Goal: Information Seeking & Learning: Check status

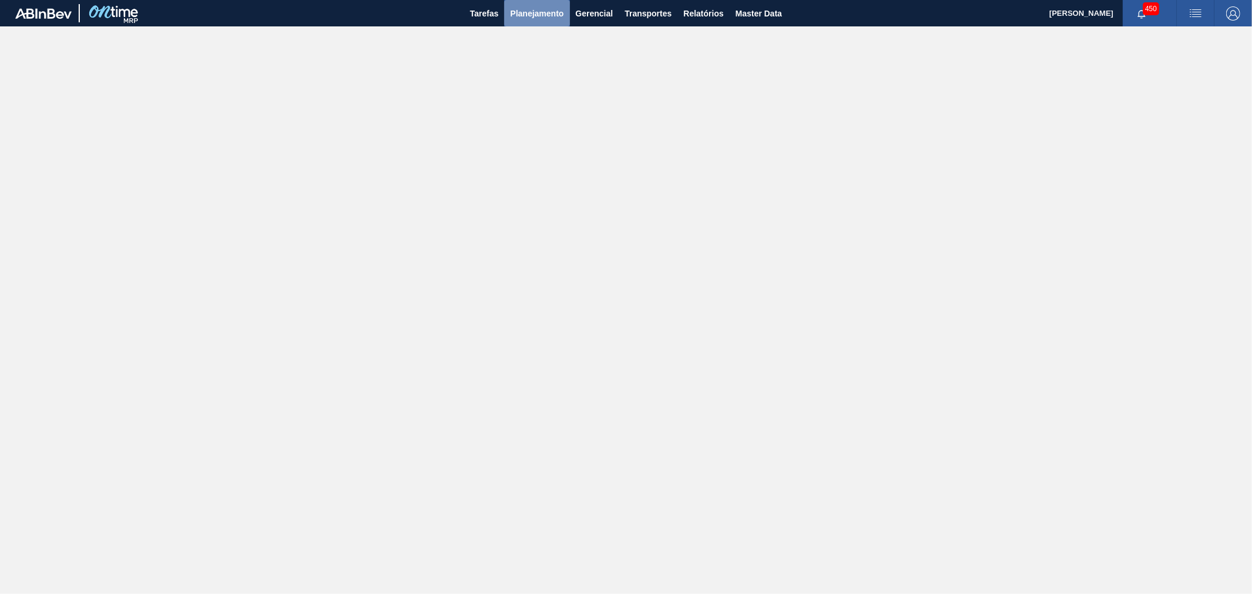
click at [542, 19] on span "Planejamento" at bounding box center [536, 13] width 53 height 14
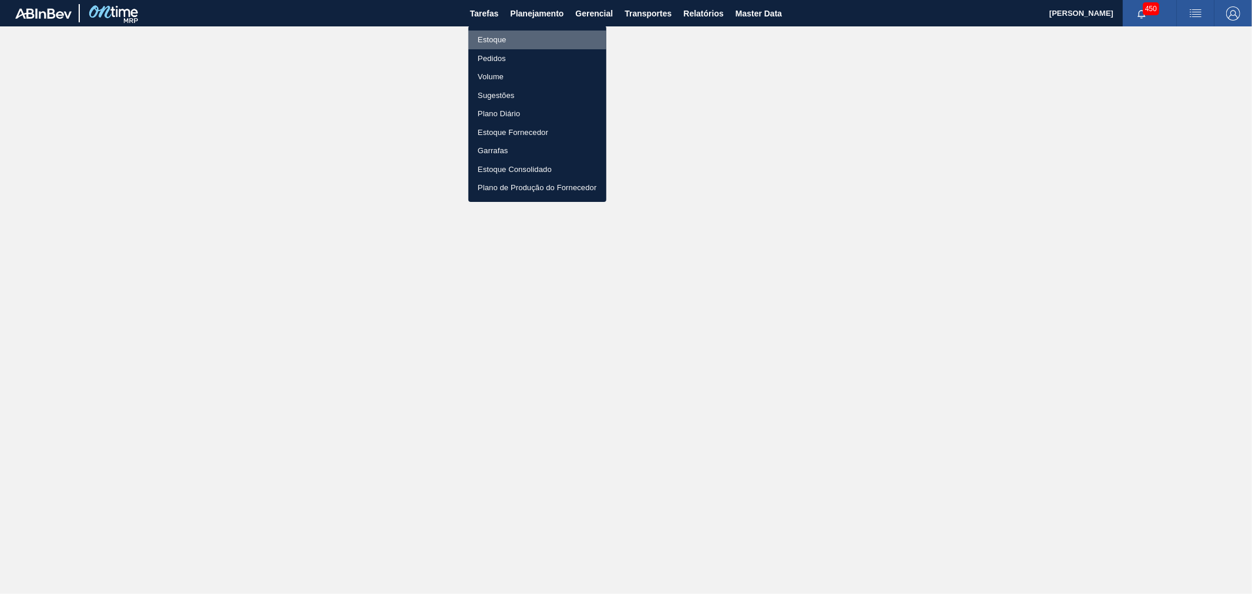
drag, startPoint x: 508, startPoint y: 36, endPoint x: 525, endPoint y: 49, distance: 20.9
click at [508, 36] on li "Estoque" at bounding box center [538, 40] width 138 height 19
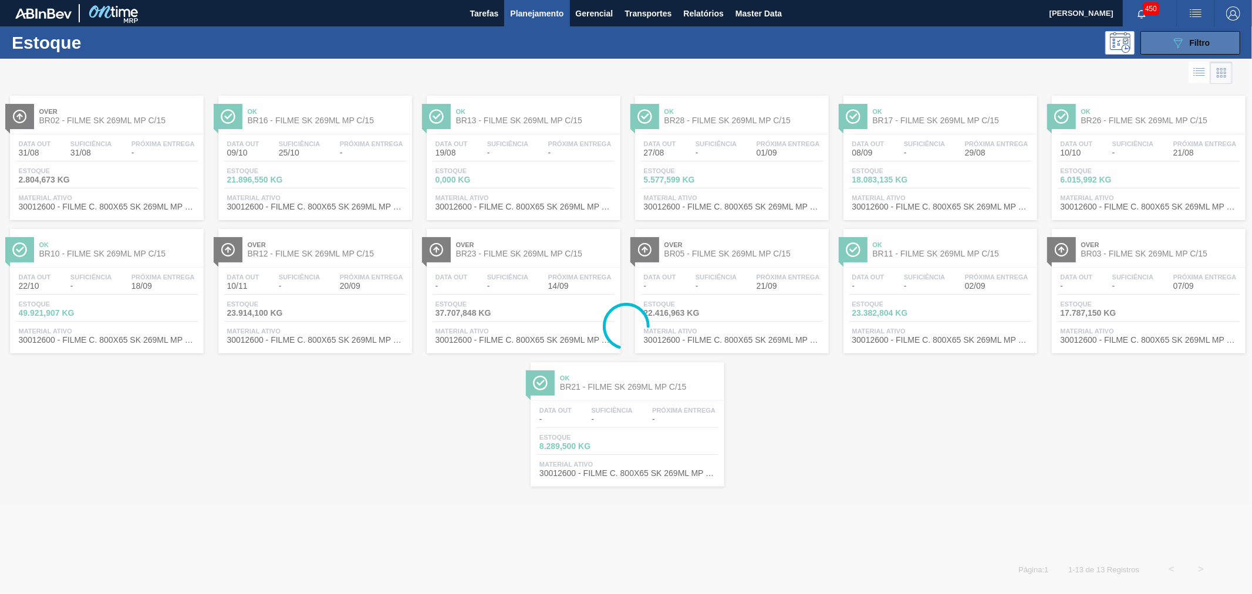
click at [1178, 39] on icon "089F7B8B-B2A5-4AFE-B5C0-19BA573D28AC" at bounding box center [1178, 43] width 14 height 14
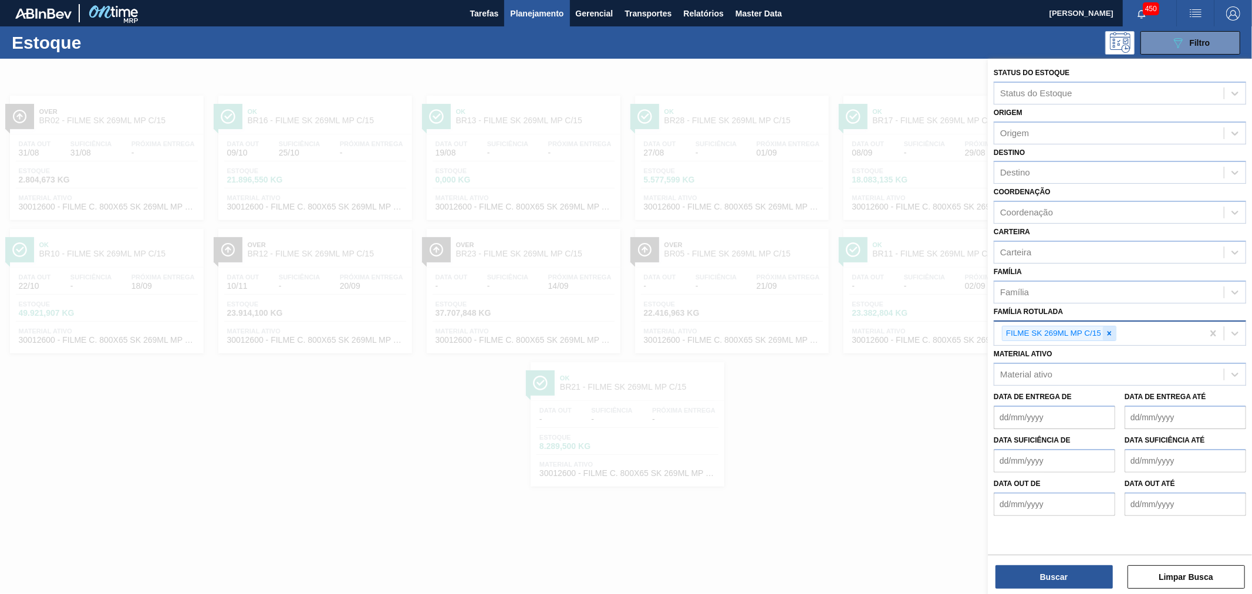
click at [1110, 332] on icon at bounding box center [1110, 333] width 8 height 8
click at [1110, 331] on icon at bounding box center [1110, 333] width 4 height 4
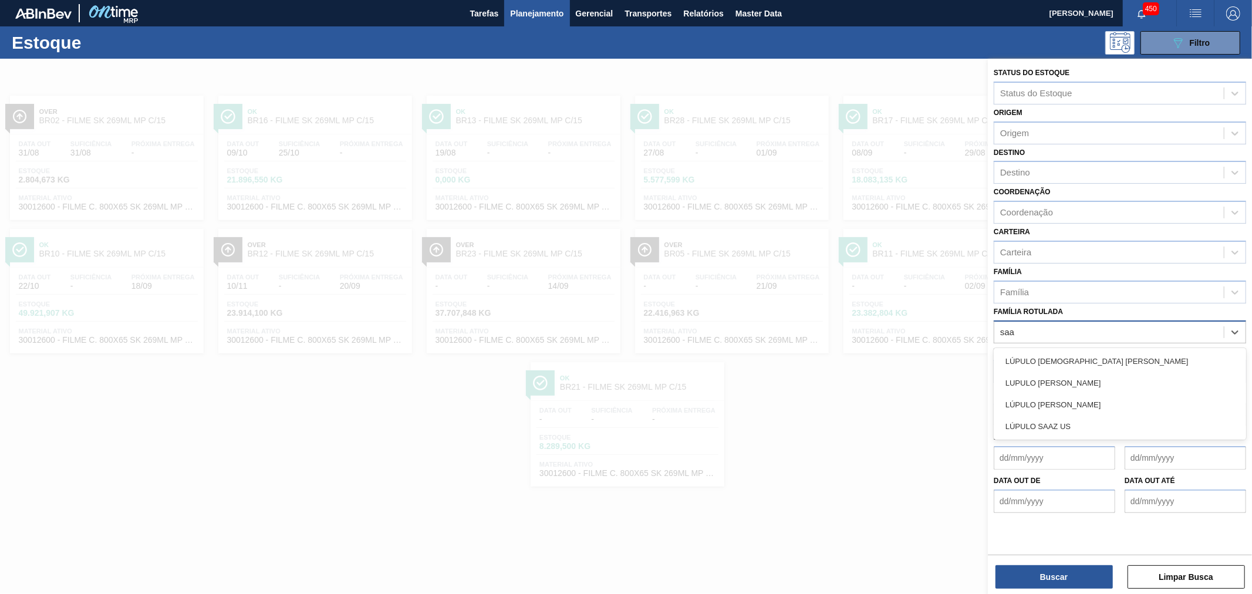
type Rotulada "saaz"
click at [1111, 351] on div "LÚPULO [DEMOGRAPHIC_DATA] [PERSON_NAME]" at bounding box center [1120, 362] width 252 height 22
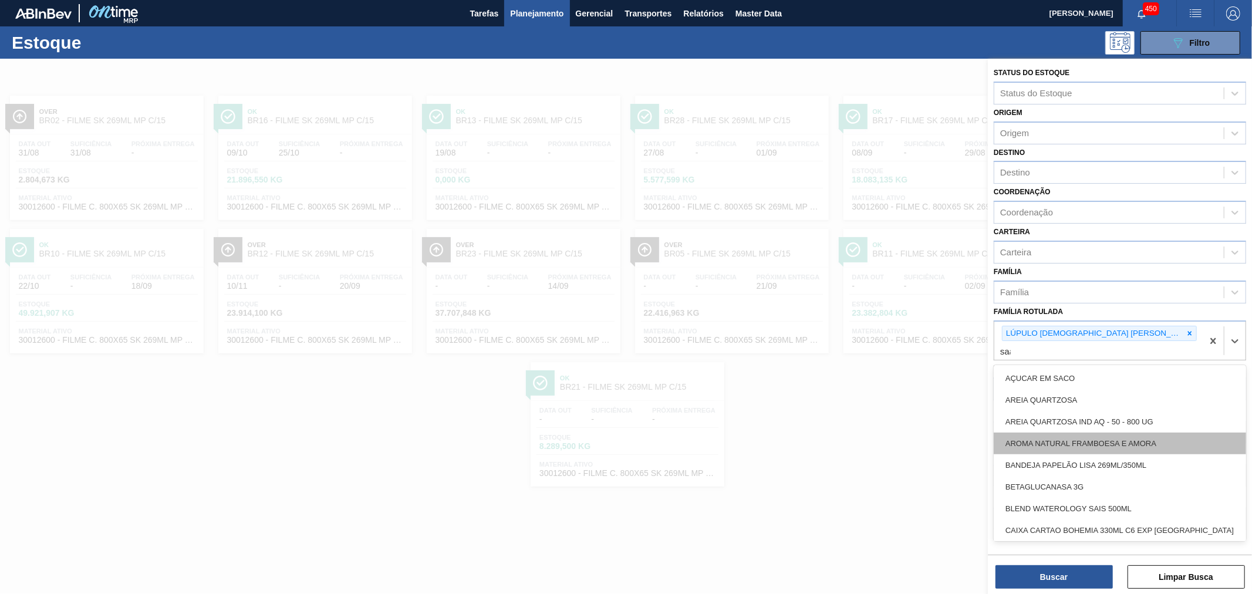
type Rotulada "saaz"
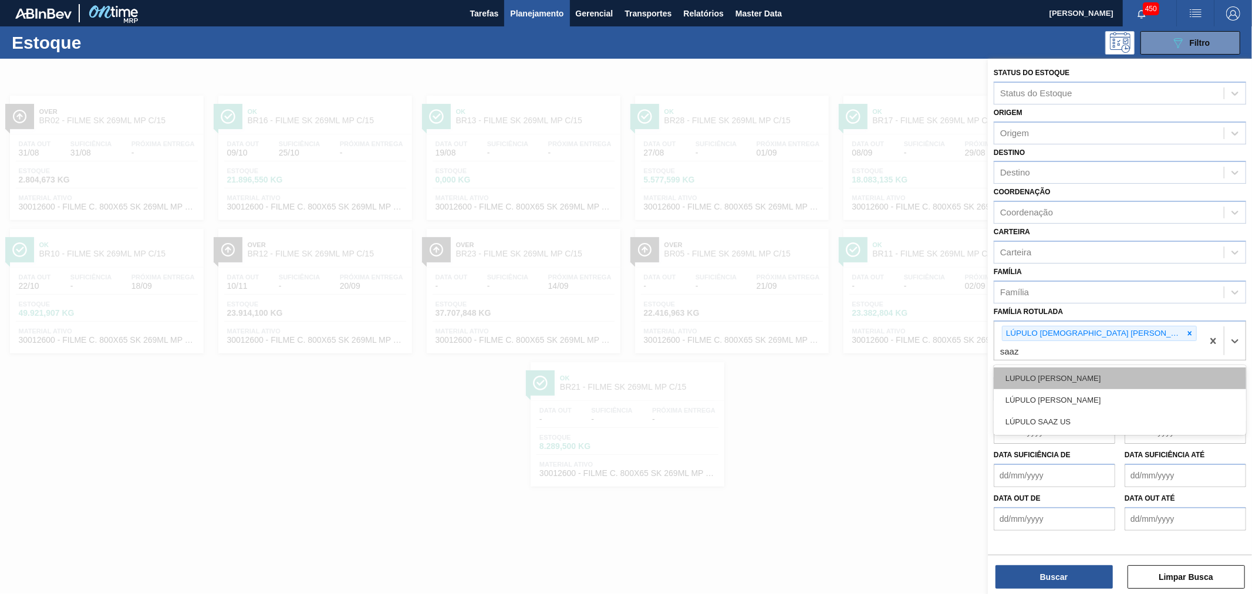
click at [1084, 368] on div "LUPULO [PERSON_NAME]" at bounding box center [1120, 379] width 252 height 22
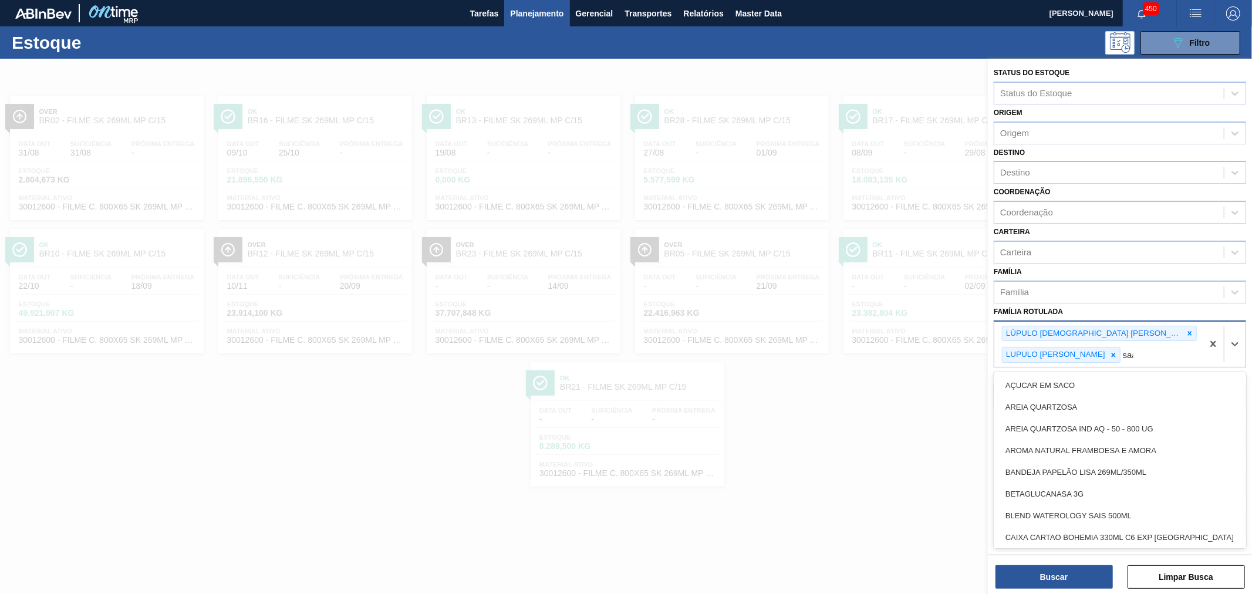
type Rotulada "saaz"
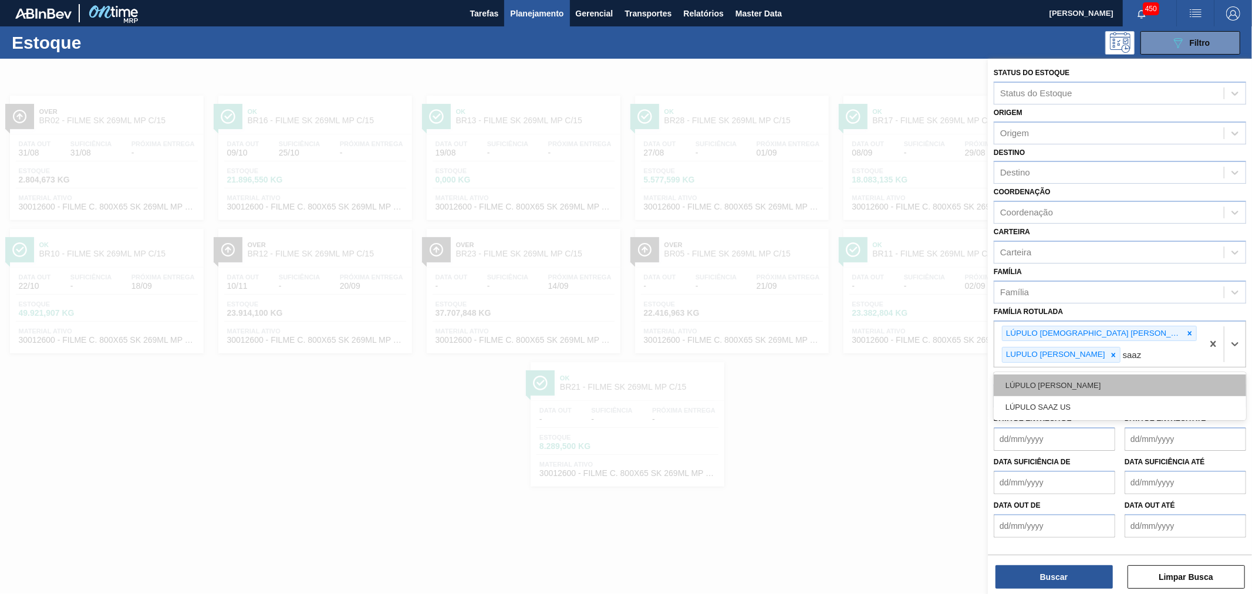
click at [1088, 390] on div "LÚPULO [PERSON_NAME]" at bounding box center [1120, 386] width 252 height 22
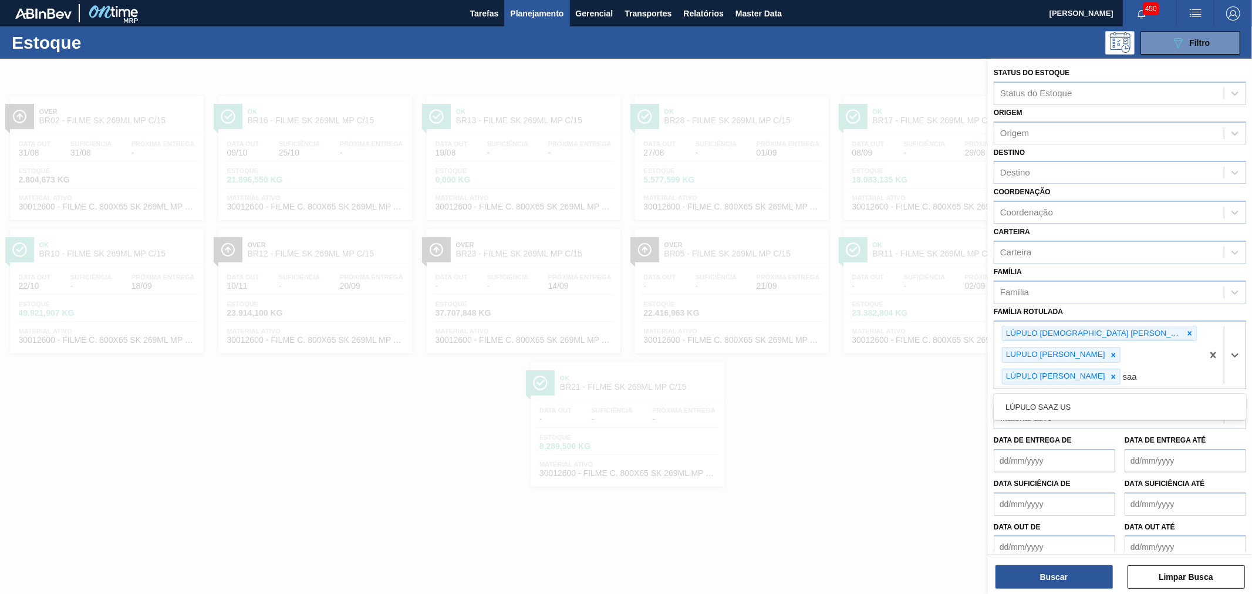
type Rotulada "saaz"
click at [1082, 397] on div "LÚPULO SAAZ US" at bounding box center [1120, 407] width 252 height 22
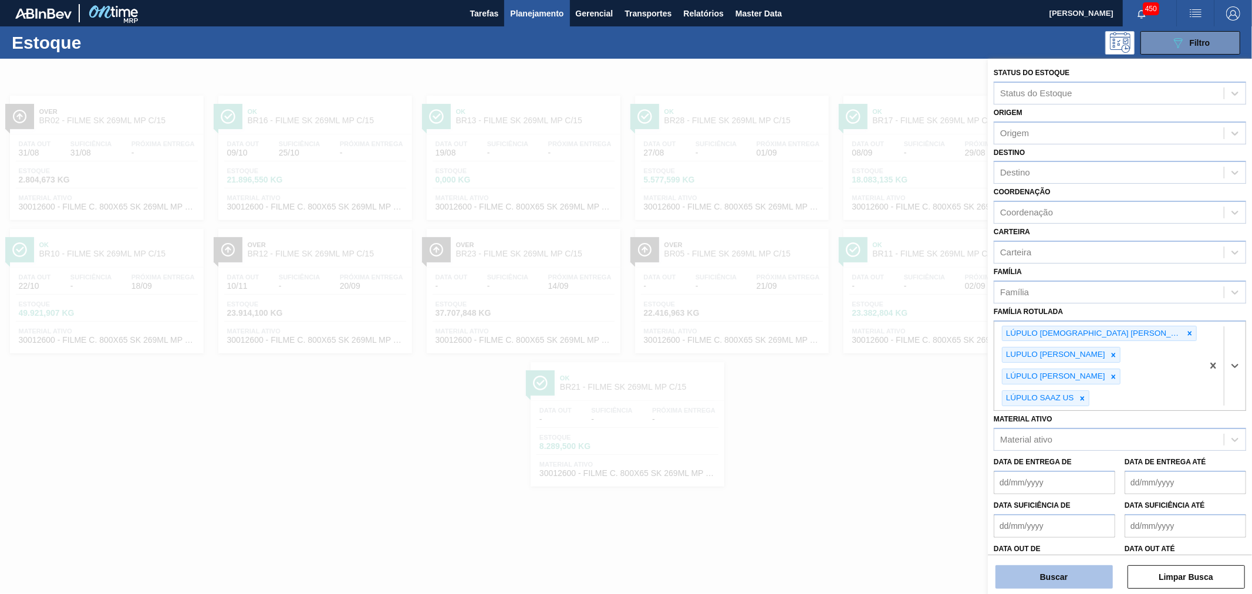
click at [1077, 581] on button "Buscar" at bounding box center [1054, 576] width 117 height 23
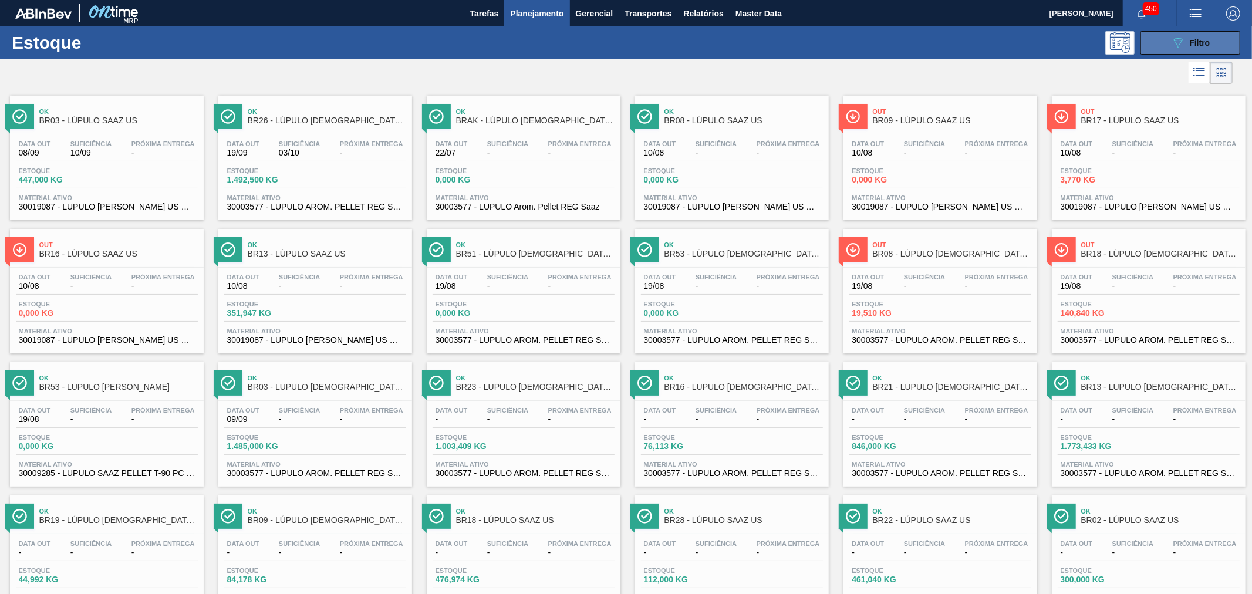
click at [1168, 50] on button "089F7B8B-B2A5-4AFE-B5C0-19BA573D28AC Filtro" at bounding box center [1191, 42] width 100 height 23
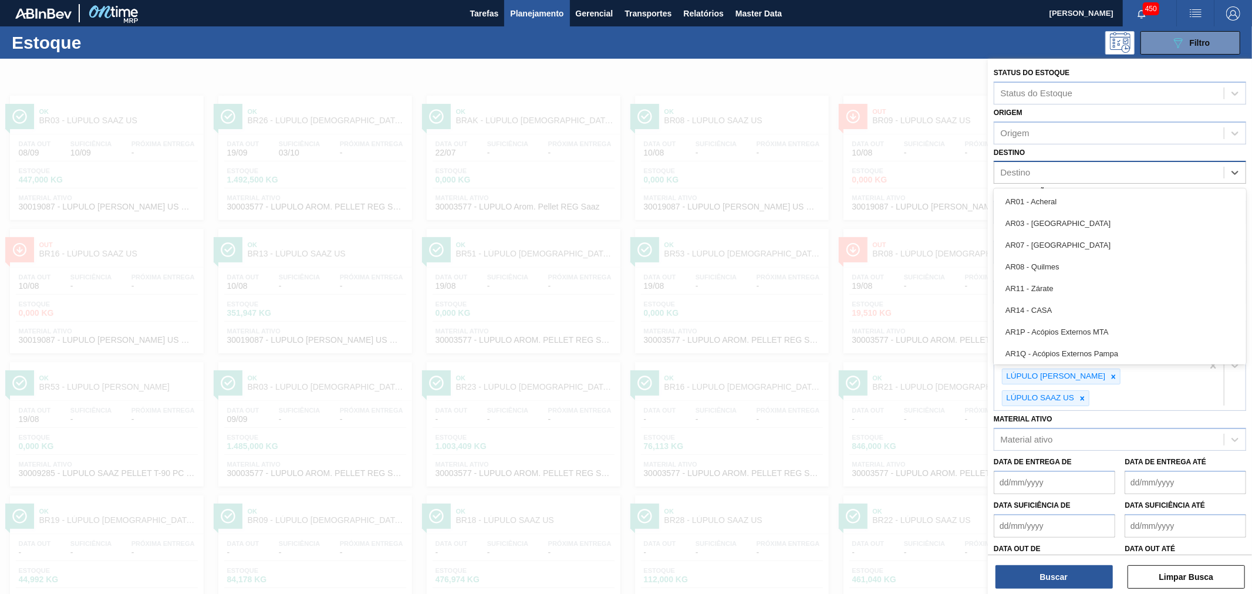
click at [1049, 166] on div "Destino" at bounding box center [1110, 172] width 230 height 17
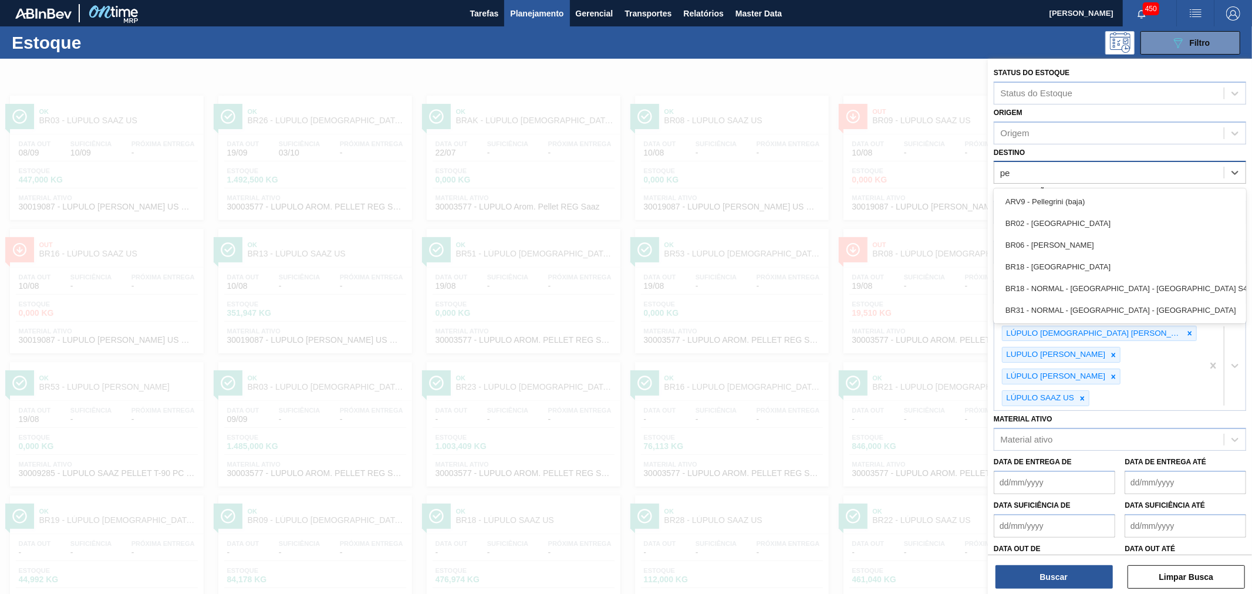
type input "per"
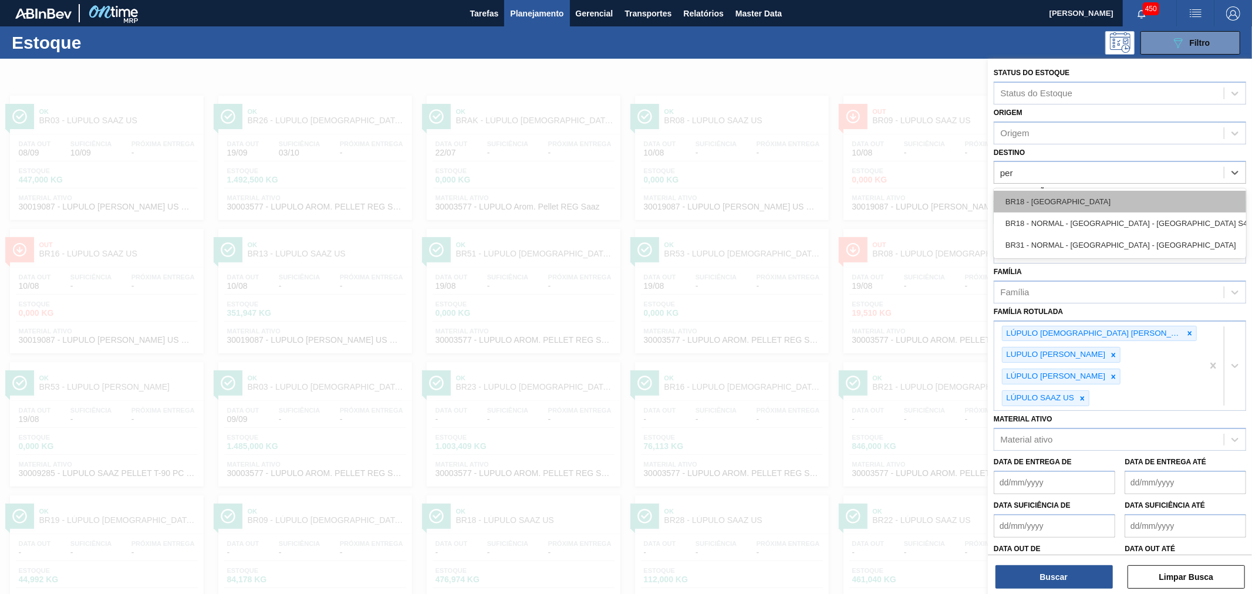
click at [1076, 202] on div "BR18 - [GEOGRAPHIC_DATA]" at bounding box center [1120, 202] width 252 height 22
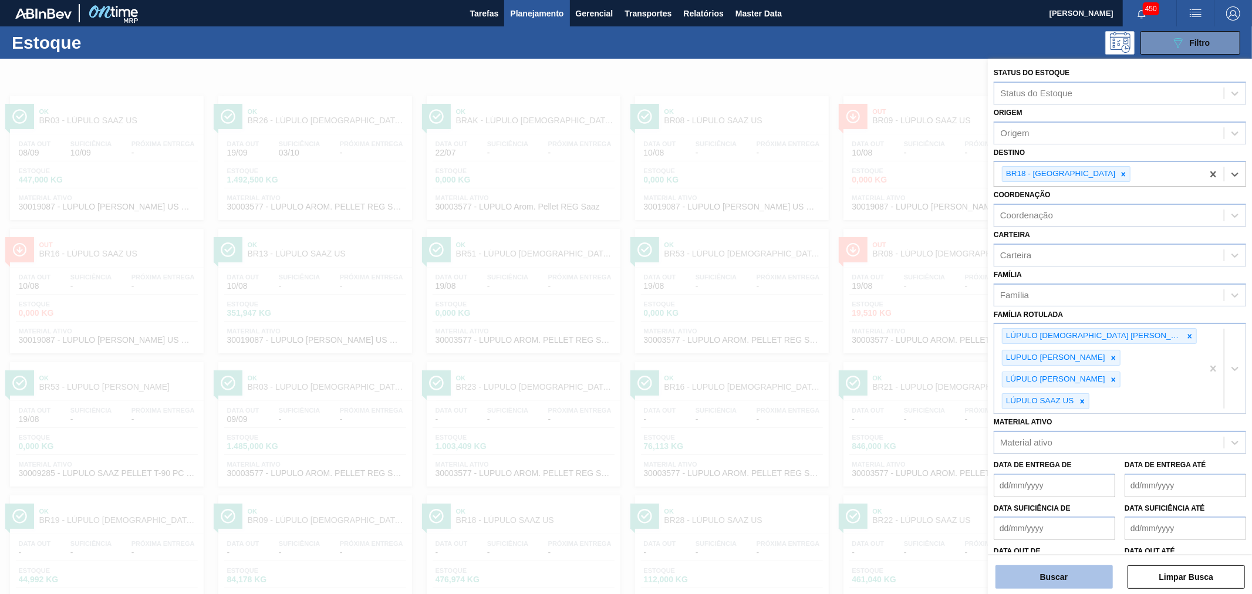
click at [1067, 581] on button "Buscar" at bounding box center [1054, 576] width 117 height 23
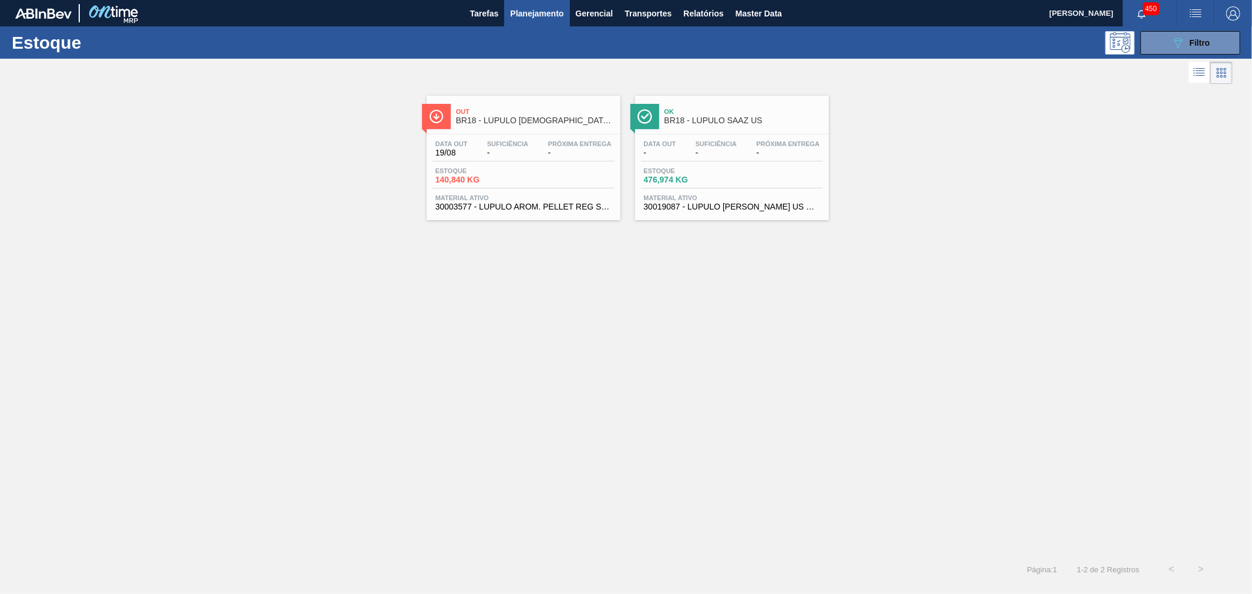
click at [525, 108] on span "Out" at bounding box center [535, 111] width 159 height 7
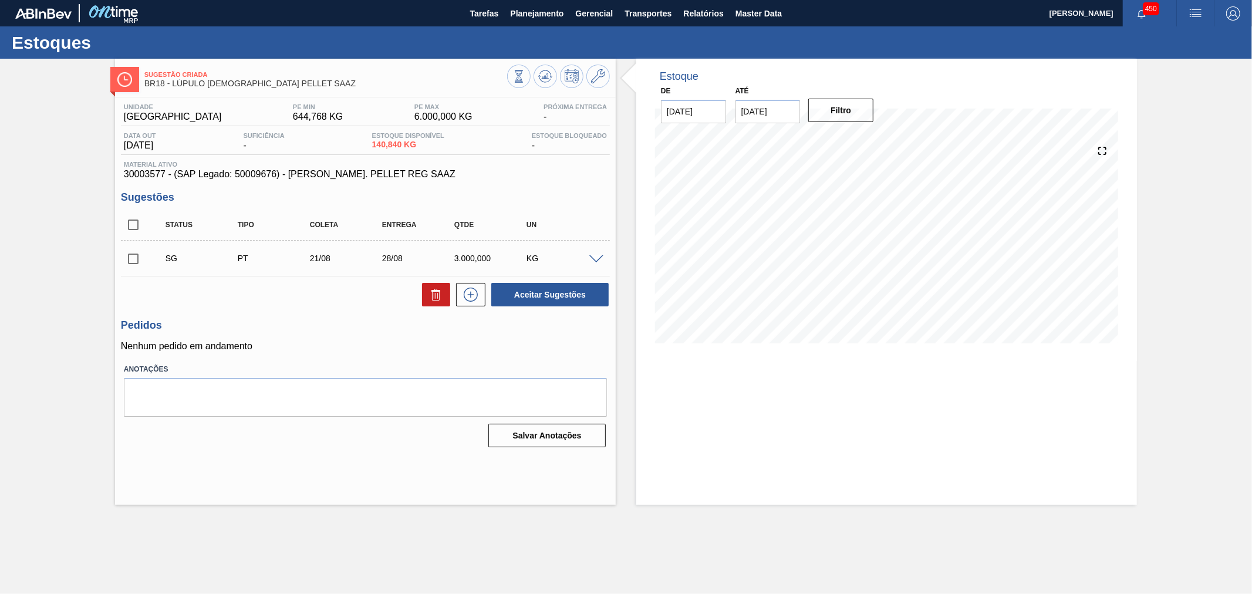
click at [766, 109] on input "[DATE]" at bounding box center [768, 111] width 65 height 23
click at [865, 253] on div "4" at bounding box center [864, 253] width 16 height 16
type input "[DATE]"
click at [842, 106] on button "Filtro" at bounding box center [840, 110] width 65 height 23
click at [126, 179] on span "30003577 - (SAP Legado: 50009676) - LUPULO AROM. PELLET REG SAAZ" at bounding box center [365, 174] width 483 height 11
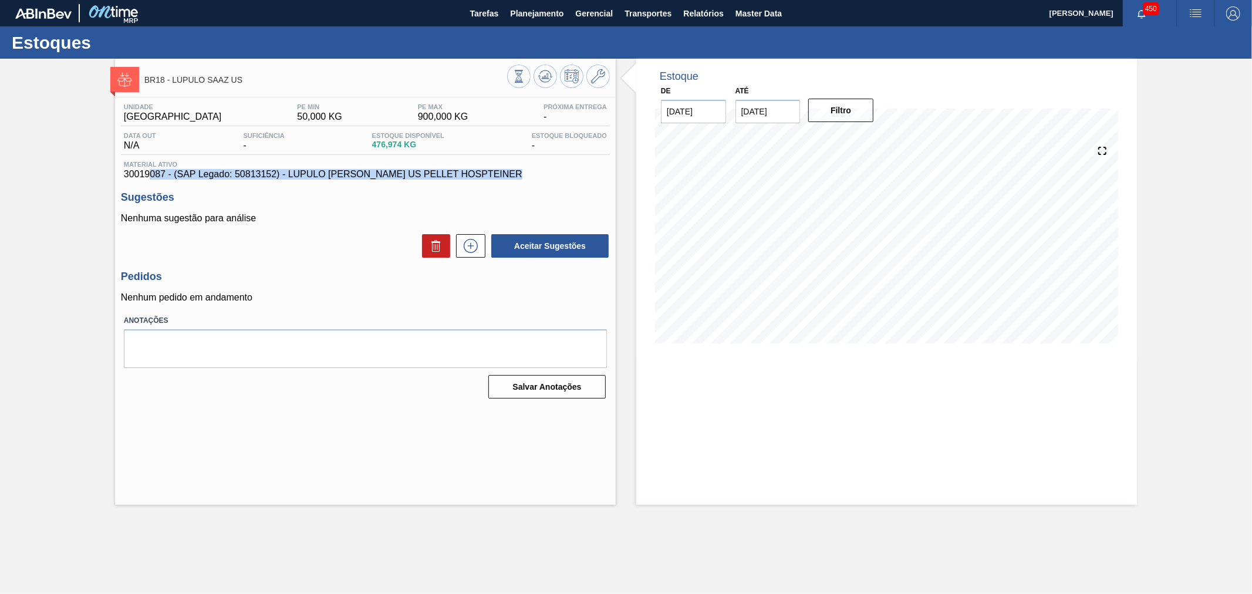
drag, startPoint x: 119, startPoint y: 180, endPoint x: 151, endPoint y: 177, distance: 33.0
click at [151, 177] on div "Unidade Pernambuco PE MIN 50,000 KG PE MAX 900,000 KG Próxima Entrega - Data ou…" at bounding box center [365, 249] width 501 height 305
click at [172, 170] on span "30019087 - (SAP Legado: 50813152) - LUPULO [PERSON_NAME] US PELLET HOSPTEINER" at bounding box center [365, 174] width 483 height 11
drag, startPoint x: 124, startPoint y: 177, endPoint x: 163, endPoint y: 176, distance: 38.2
click at [163, 176] on span "30019087 - (SAP Legado: 50813152) - LUPULO [PERSON_NAME] US PELLET HOSPTEINER" at bounding box center [365, 174] width 483 height 11
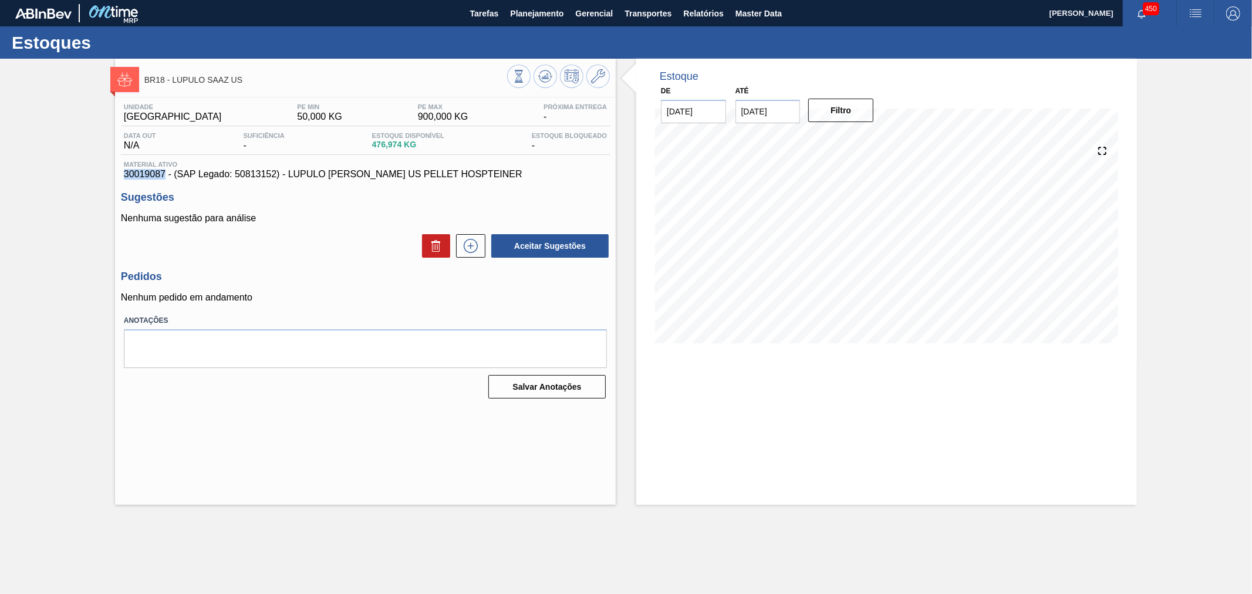
copy span "30019087"
click at [535, 15] on span "Planejamento" at bounding box center [536, 13] width 53 height 14
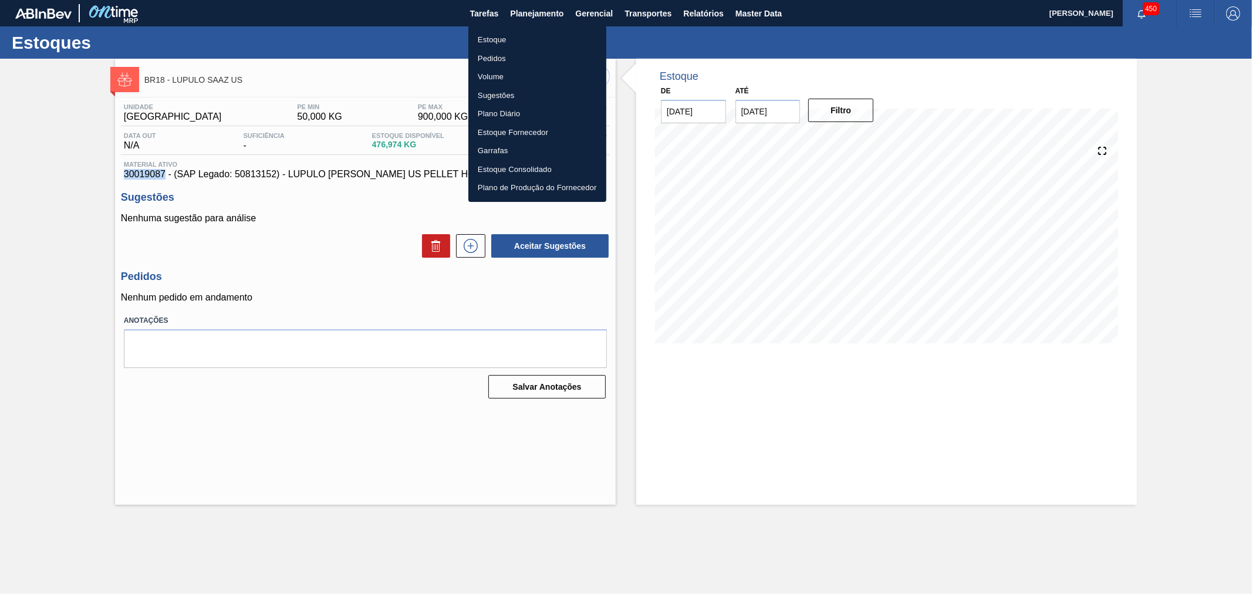
click at [514, 40] on li "Estoque" at bounding box center [538, 40] width 138 height 19
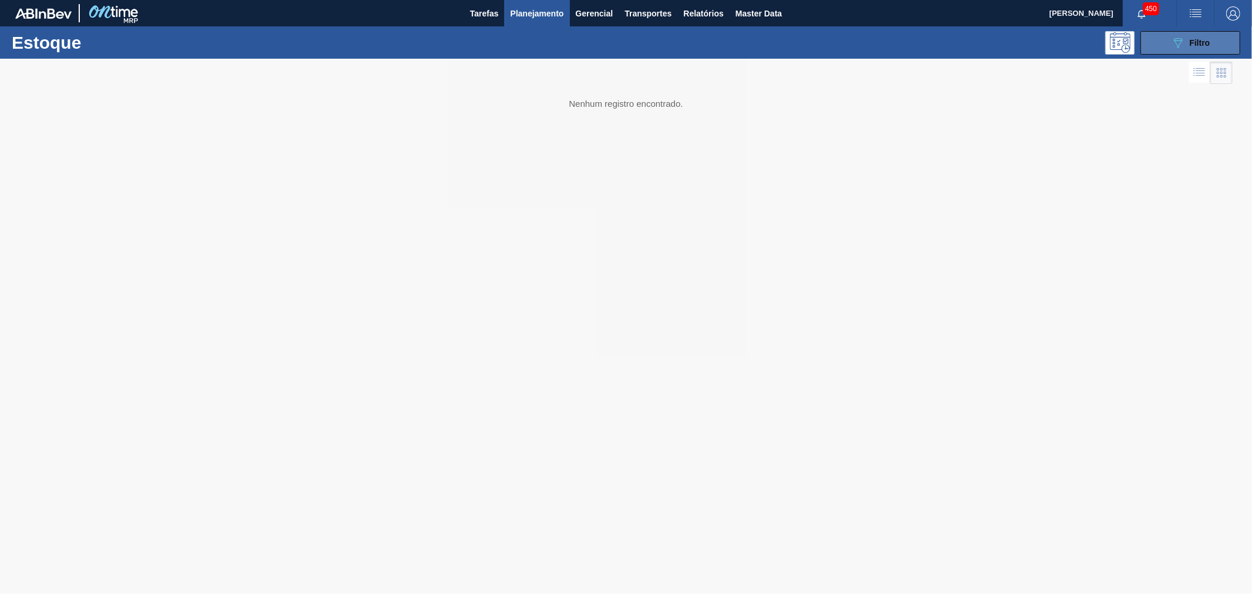
click at [1158, 53] on button "089F7B8B-B2A5-4AFE-B5C0-19BA573D28AC Filtro" at bounding box center [1191, 42] width 100 height 23
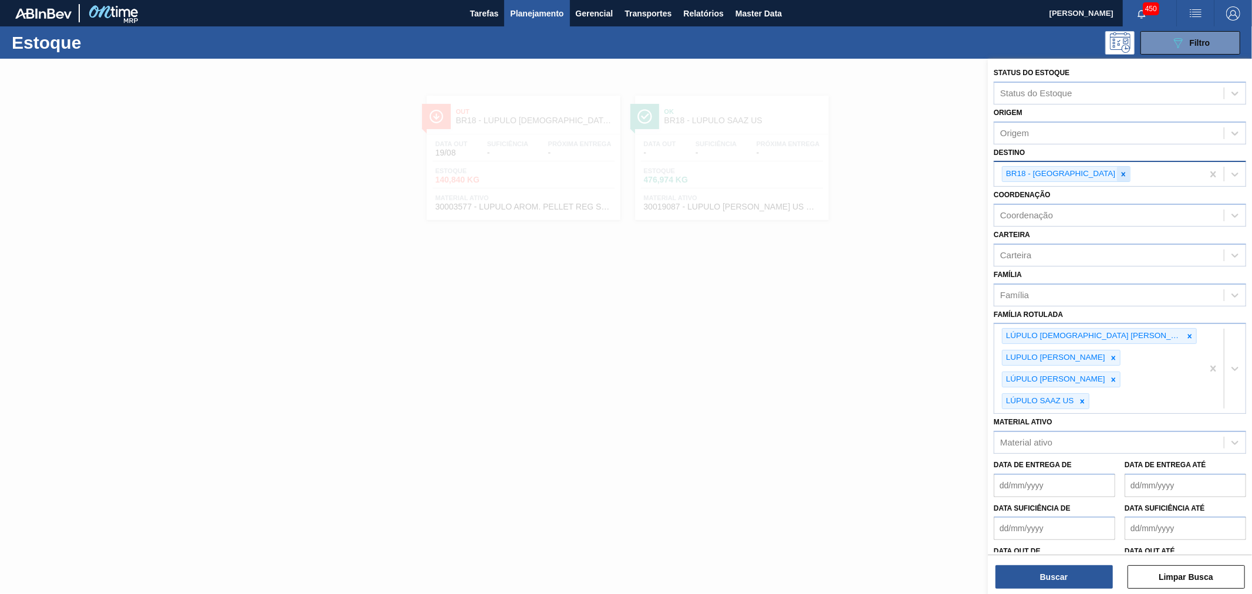
click at [1120, 170] on icon at bounding box center [1124, 174] width 8 height 8
type input "agud"
click at [1077, 196] on div "BR09 - Agudos" at bounding box center [1120, 205] width 252 height 22
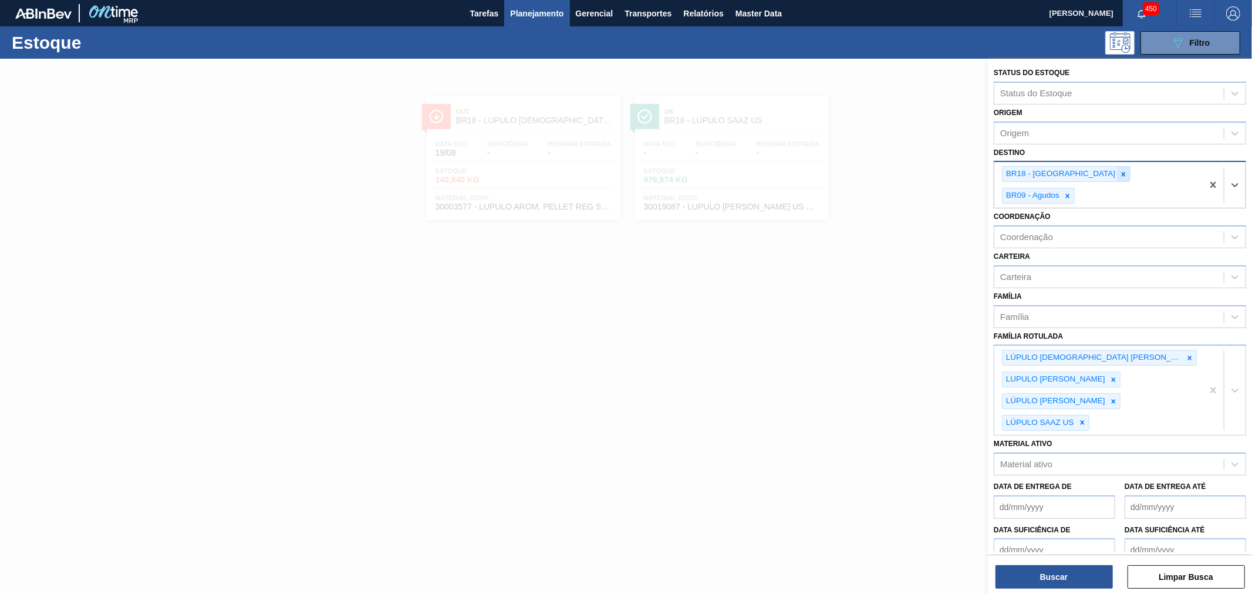
click at [1120, 176] on icon at bounding box center [1124, 174] width 8 height 8
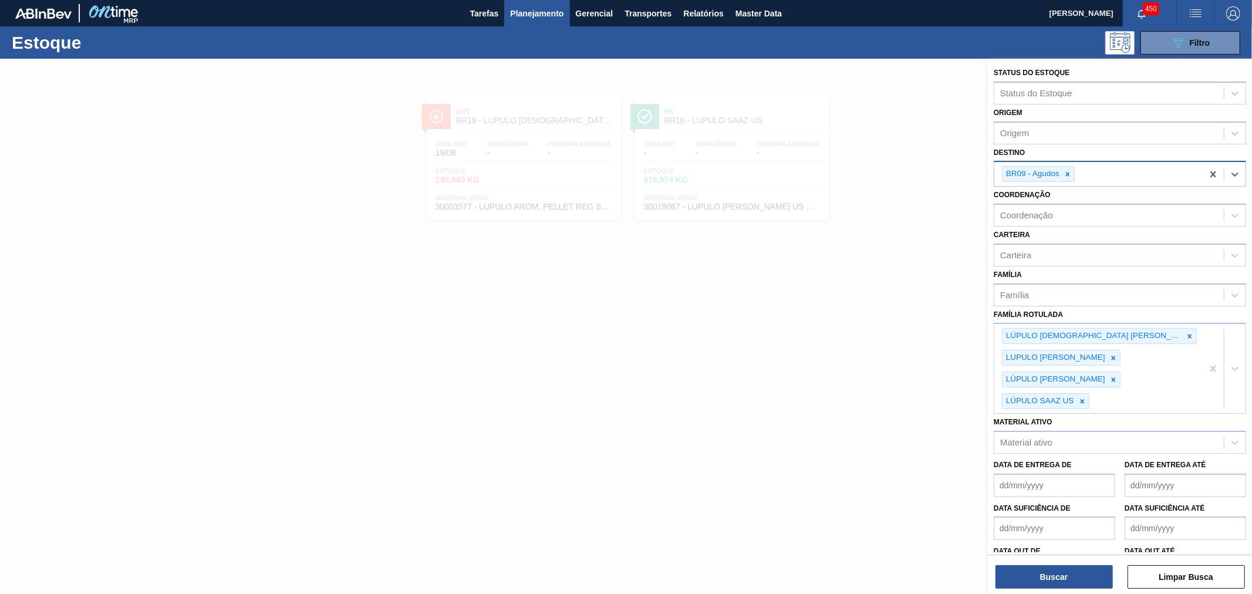
click at [1084, 176] on div "BR09 - Agudos" at bounding box center [1099, 174] width 208 height 24
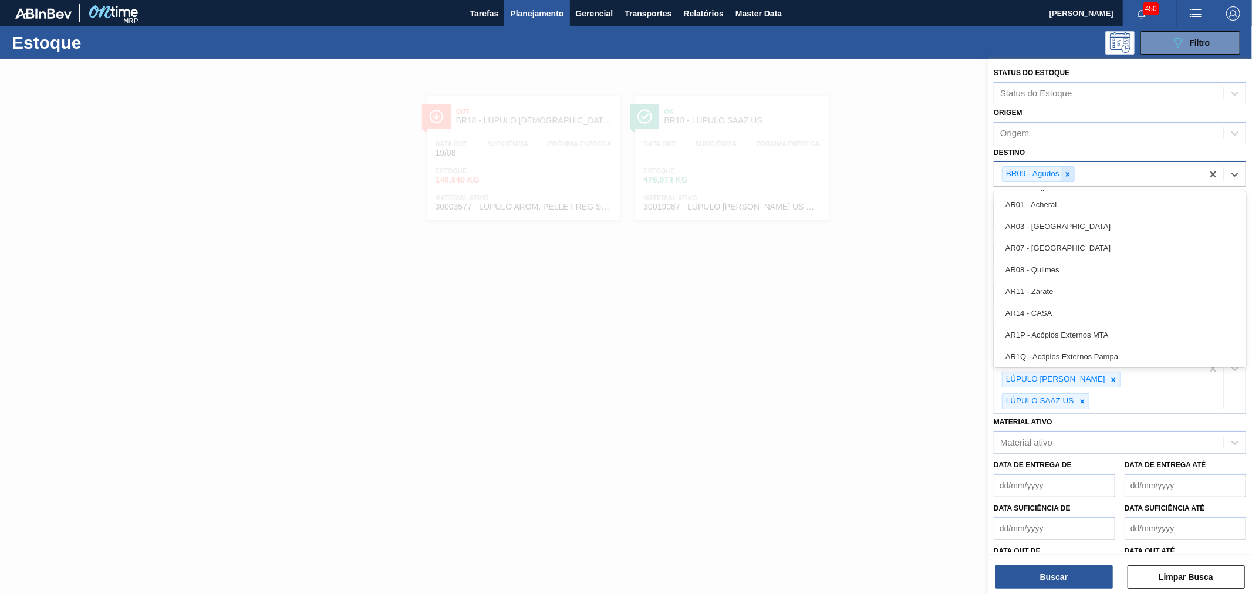
click at [1070, 173] on icon at bounding box center [1068, 174] width 8 height 8
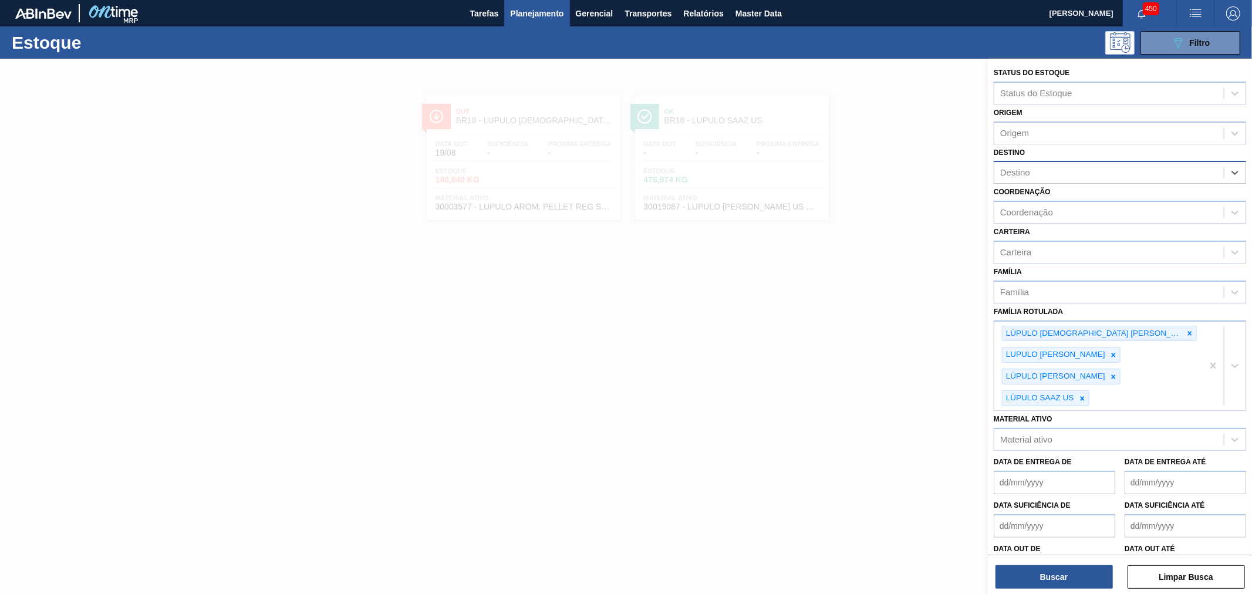
click at [1070, 173] on div "Destino" at bounding box center [1110, 172] width 230 height 17
type input "ponta"
click at [1063, 191] on div "BR24 - [GEOGRAPHIC_DATA]" at bounding box center [1120, 202] width 252 height 22
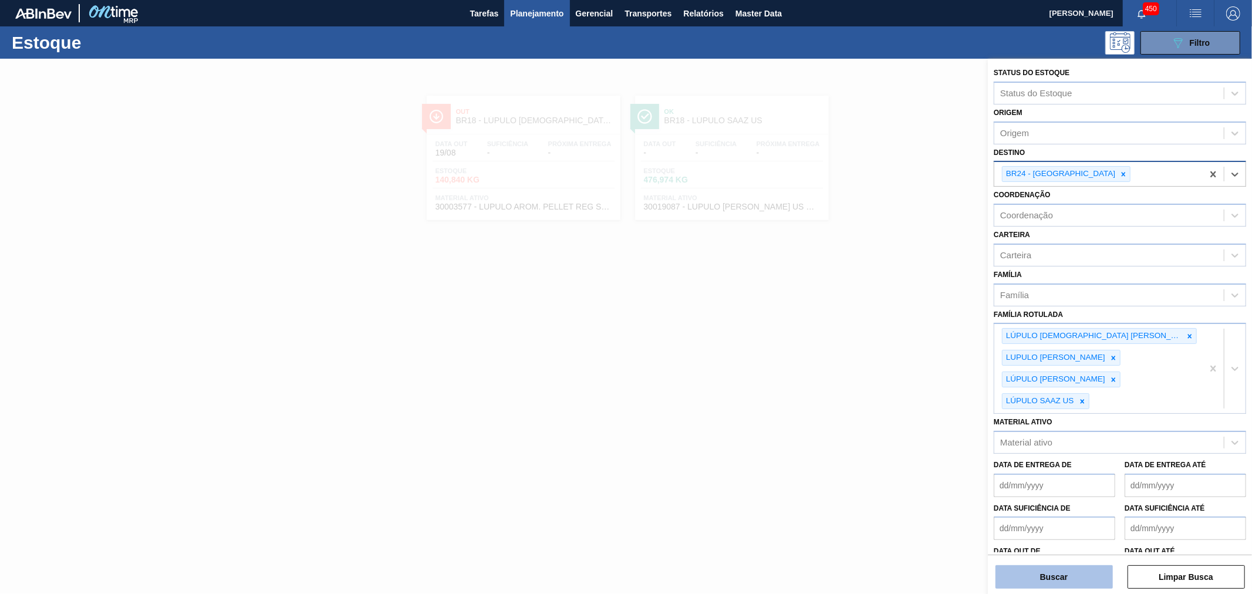
click at [1084, 579] on button "Buscar" at bounding box center [1054, 576] width 117 height 23
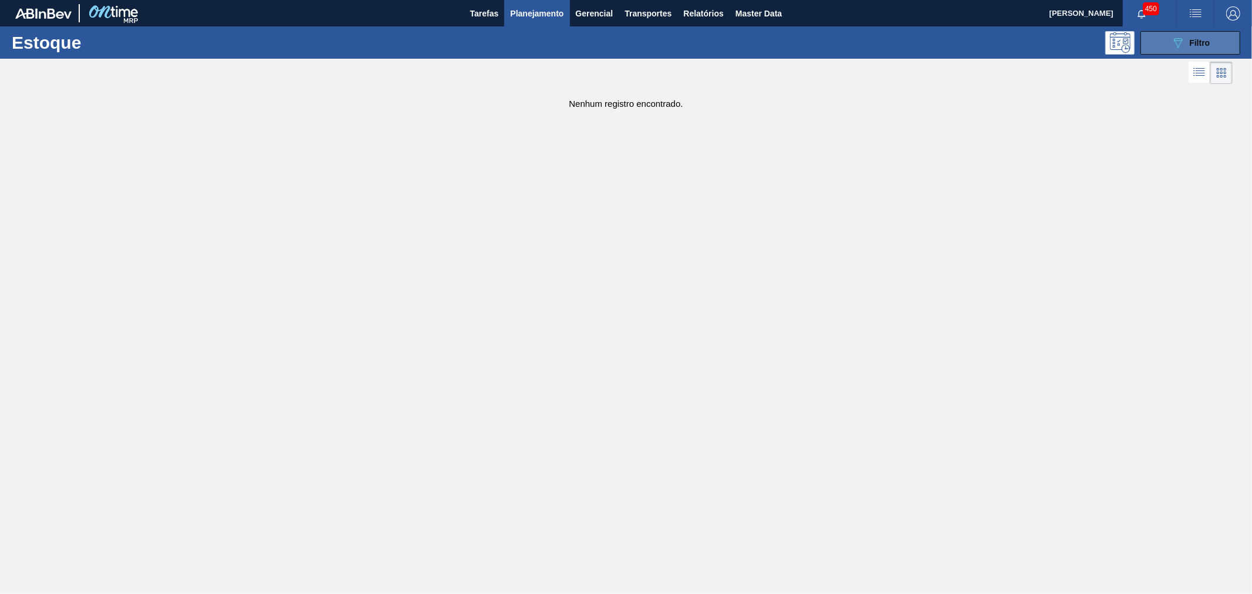
click at [1196, 46] on span "Filtro" at bounding box center [1200, 42] width 21 height 9
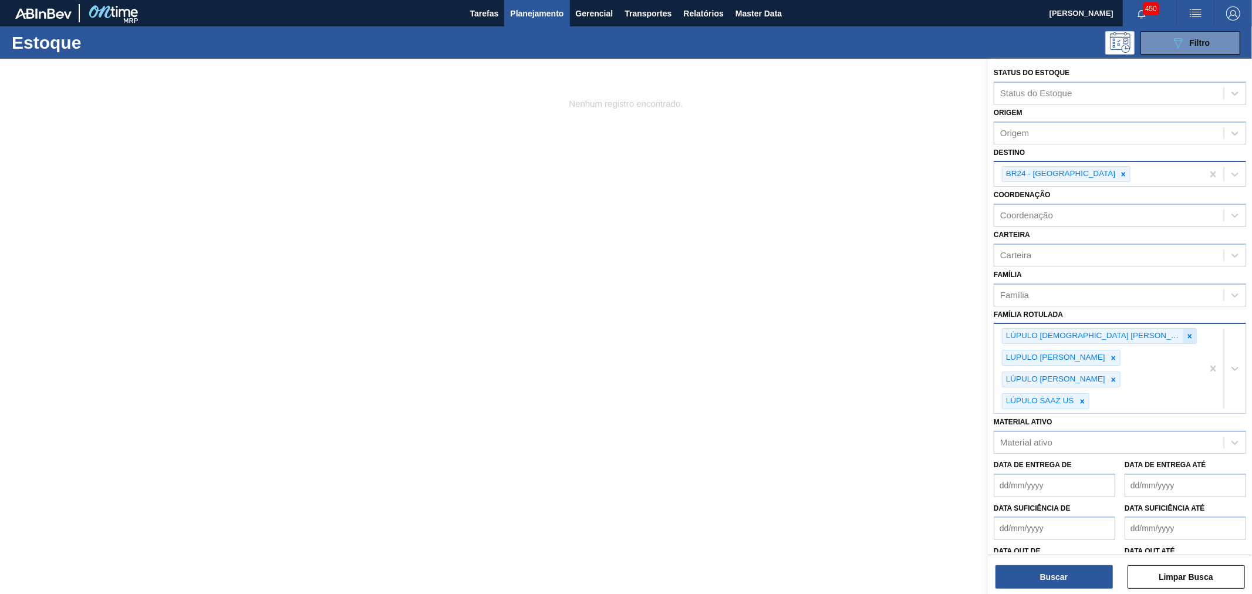
click at [1186, 333] on icon at bounding box center [1190, 336] width 8 height 8
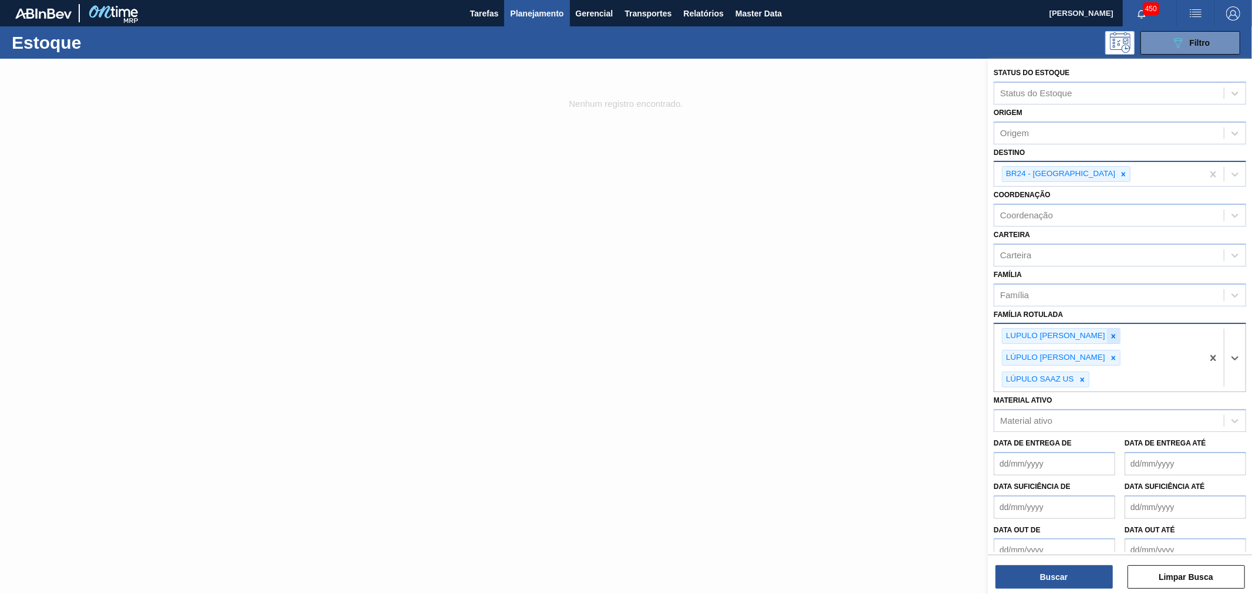
click at [1107, 336] on div at bounding box center [1113, 336] width 13 height 15
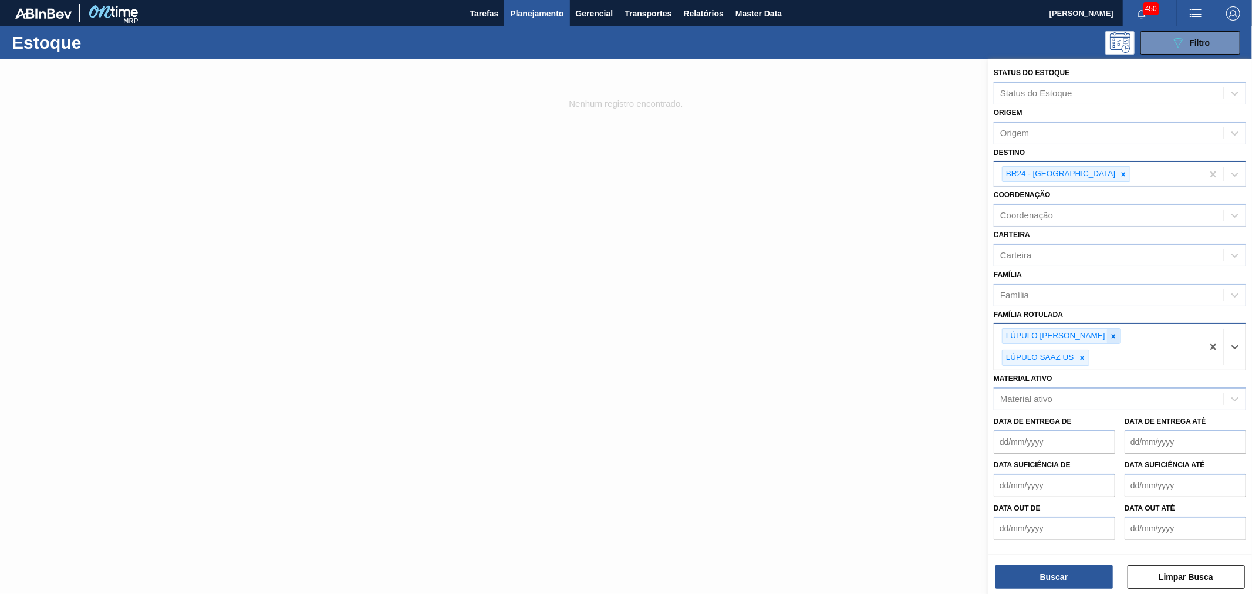
click at [1110, 335] on icon at bounding box center [1114, 336] width 8 height 8
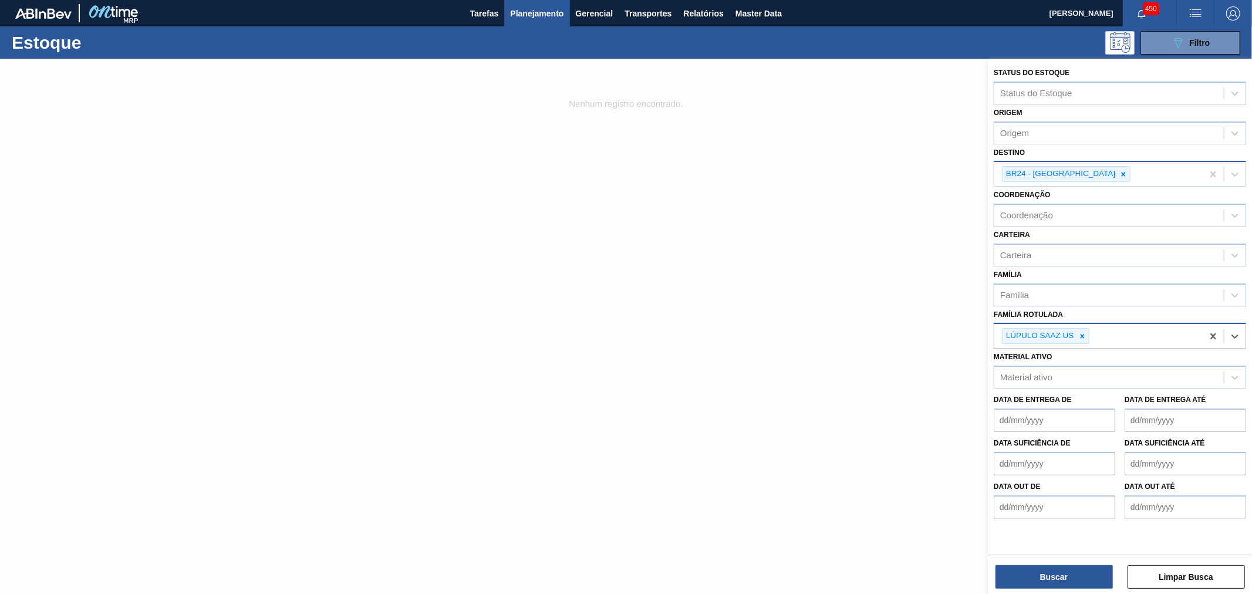
click at [1088, 335] on div at bounding box center [1082, 336] width 13 height 15
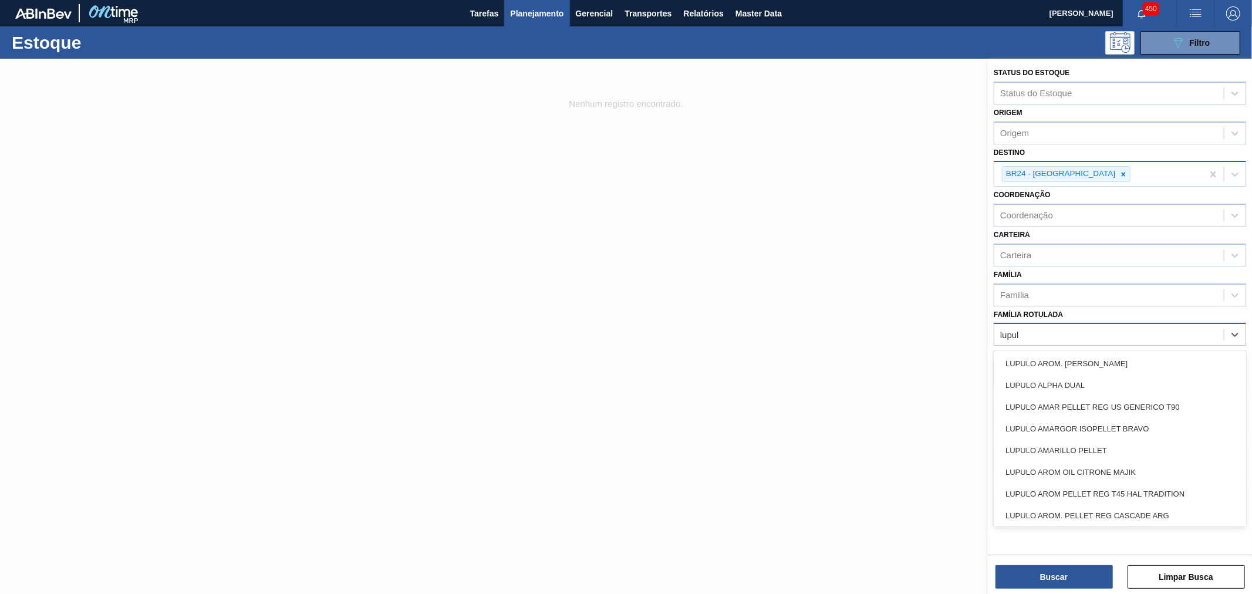
type Rotulada "lupul"
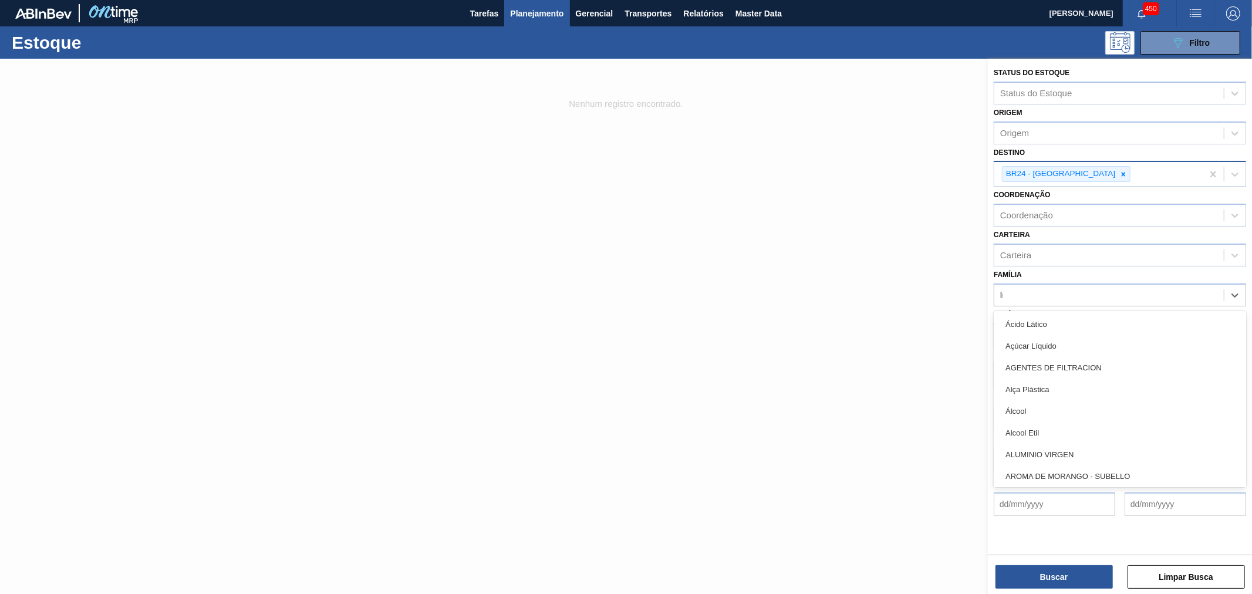
type input "lupu"
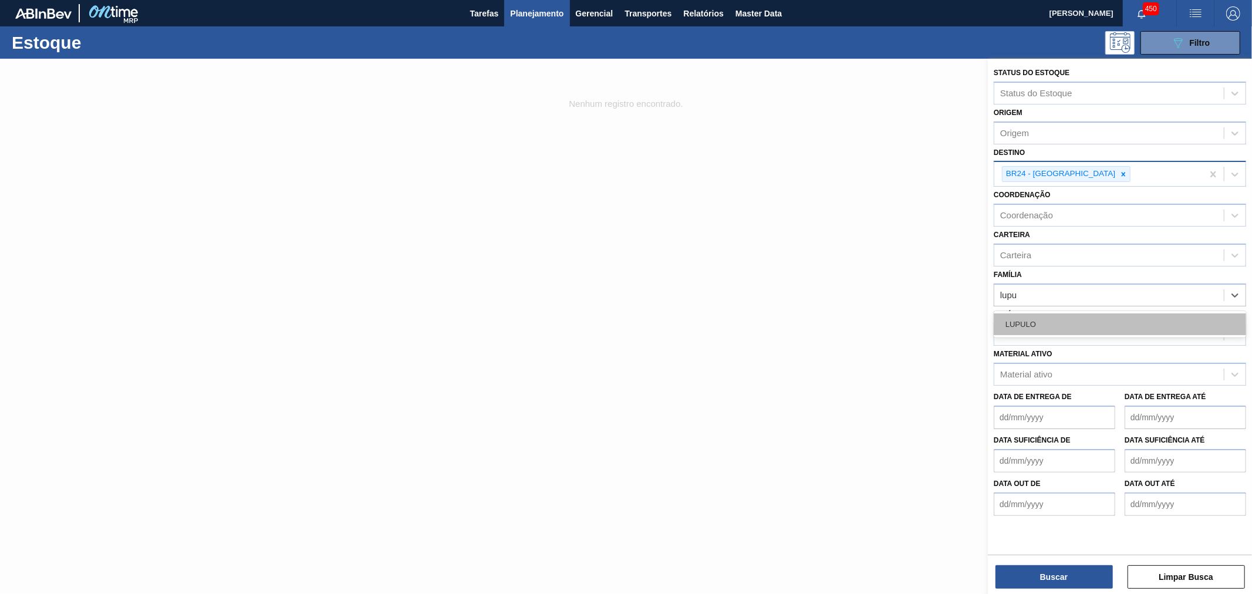
click at [1081, 325] on div "LUPULO" at bounding box center [1120, 325] width 252 height 22
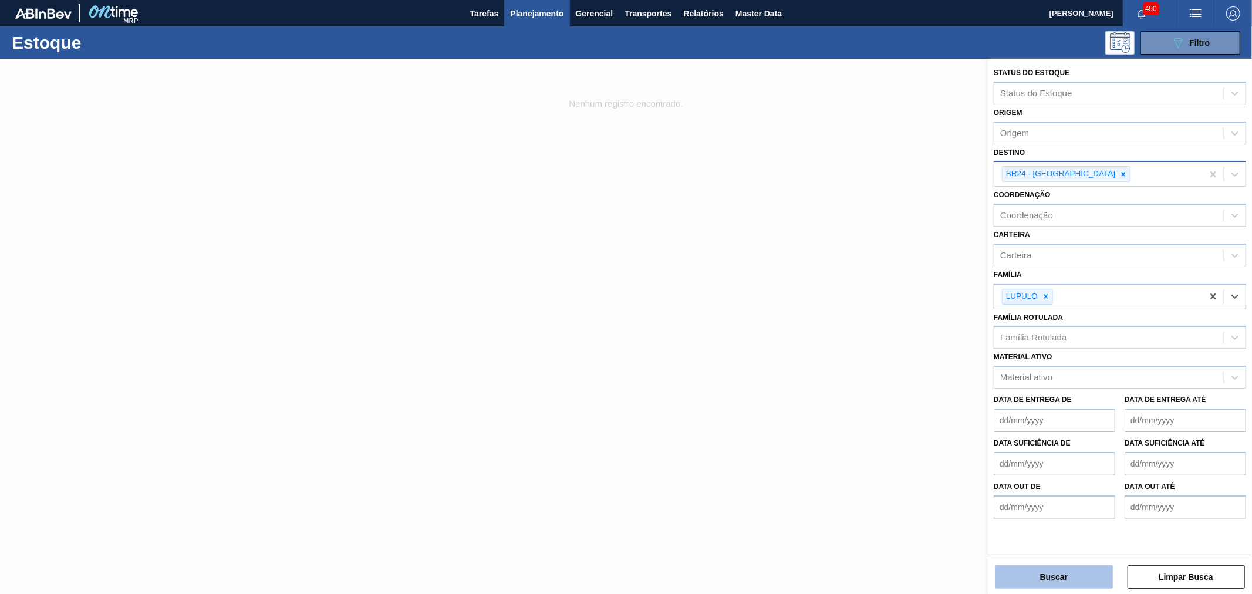
click at [1070, 584] on button "Buscar" at bounding box center [1054, 576] width 117 height 23
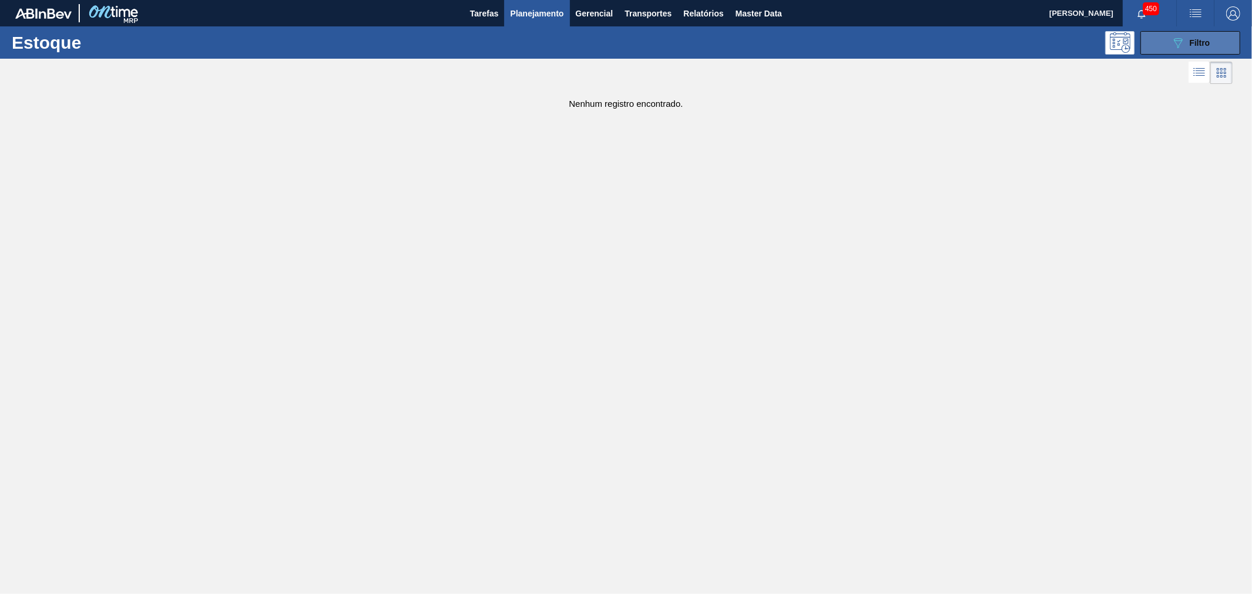
click at [1164, 54] on div "Estoque 089F7B8B-B2A5-4AFE-B5C0-19BA573D28AC Filtro" at bounding box center [626, 42] width 1252 height 32
click at [1167, 53] on button "089F7B8B-B2A5-4AFE-B5C0-19BA573D28AC Filtro" at bounding box center [1191, 42] width 100 height 23
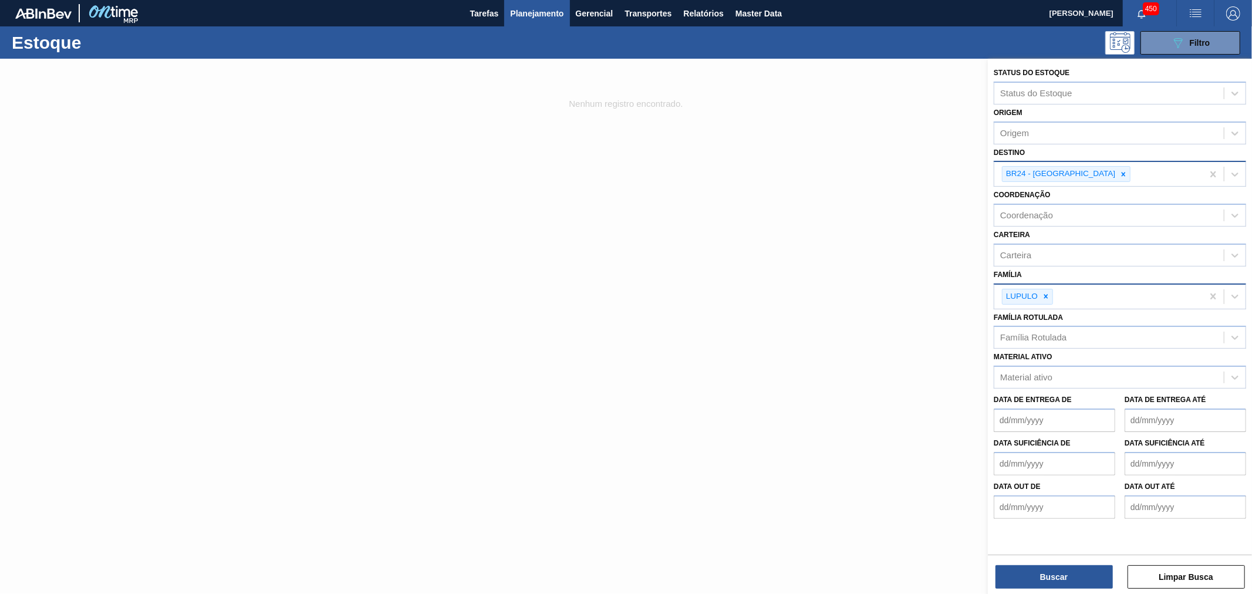
click at [1101, 299] on div "LUPULO" at bounding box center [1099, 297] width 208 height 24
type input "j"
type input "k"
type input "lupu"
click at [1074, 275] on div "LUPULO" at bounding box center [1120, 285] width 252 height 22
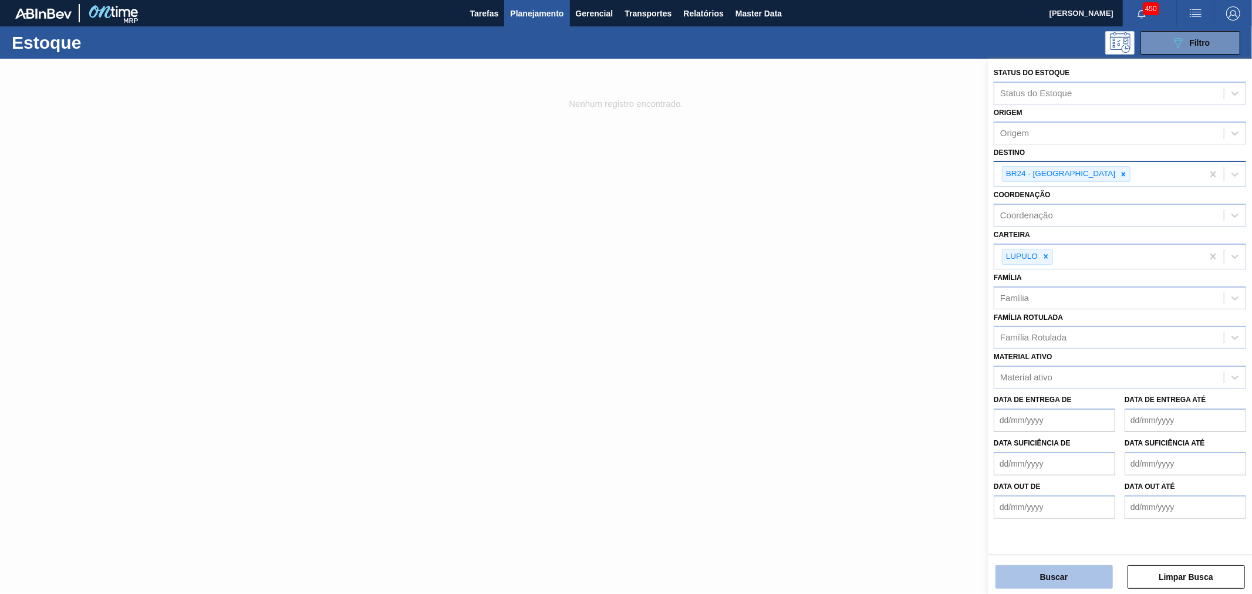
click at [1060, 571] on button "Buscar" at bounding box center [1054, 576] width 117 height 23
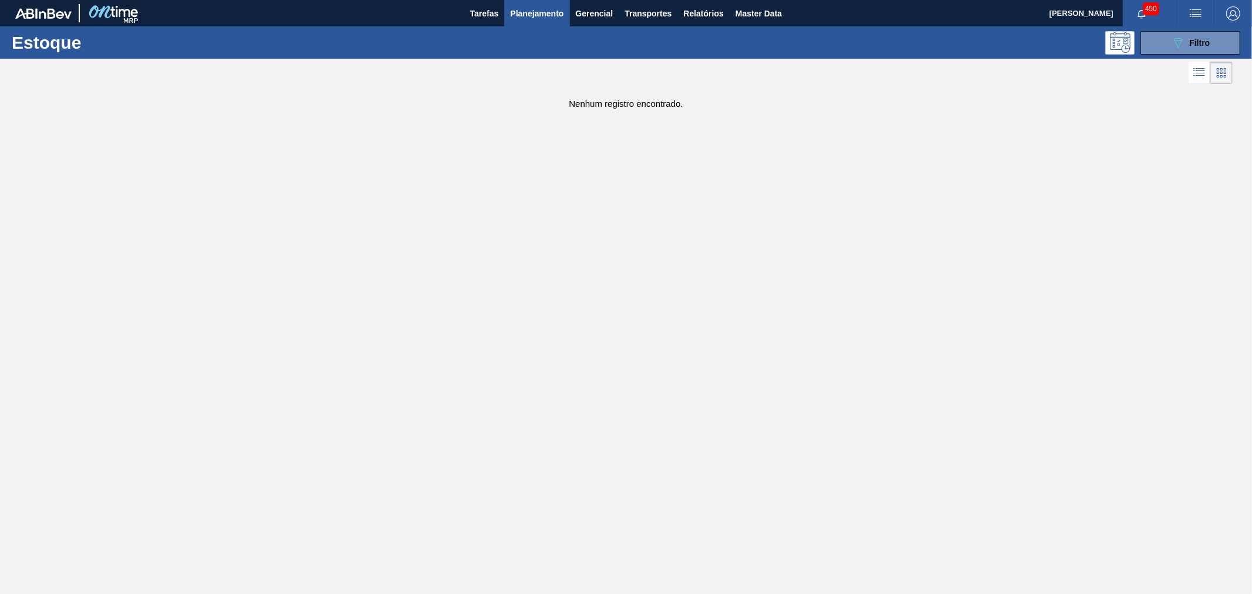
click at [1178, 28] on div "Estoque 089F7B8B-B2A5-4AFE-B5C0-19BA573D28AC Filtro" at bounding box center [626, 42] width 1252 height 32
click at [1177, 38] on icon at bounding box center [1178, 43] width 9 height 10
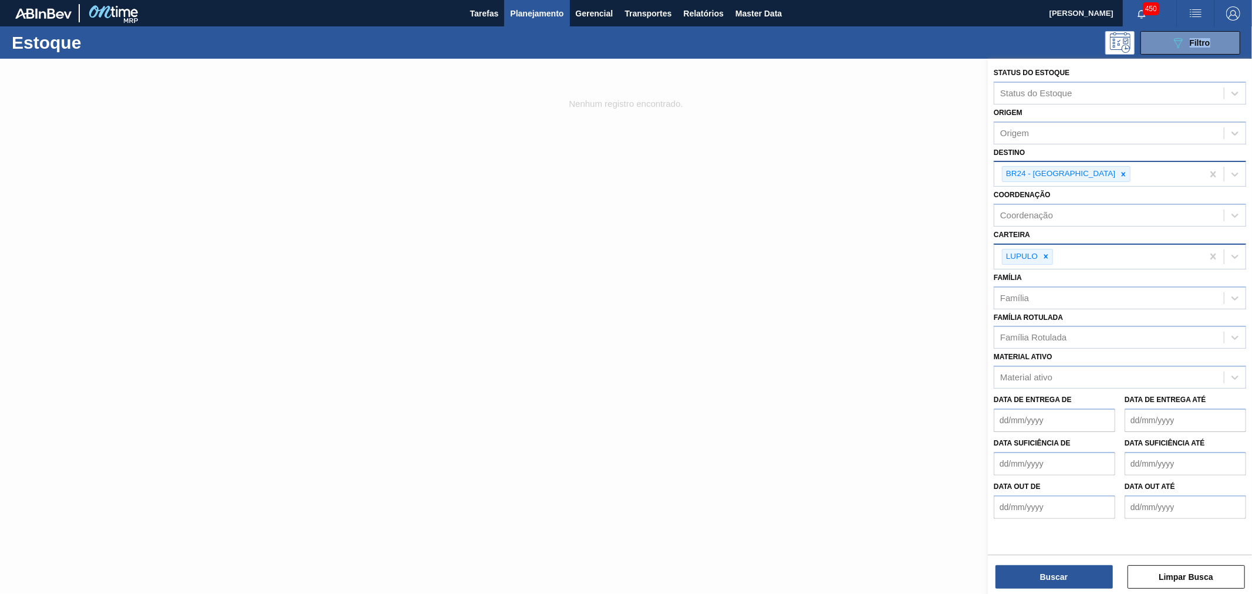
click at [1114, 253] on div "LUPULO" at bounding box center [1099, 257] width 208 height 24
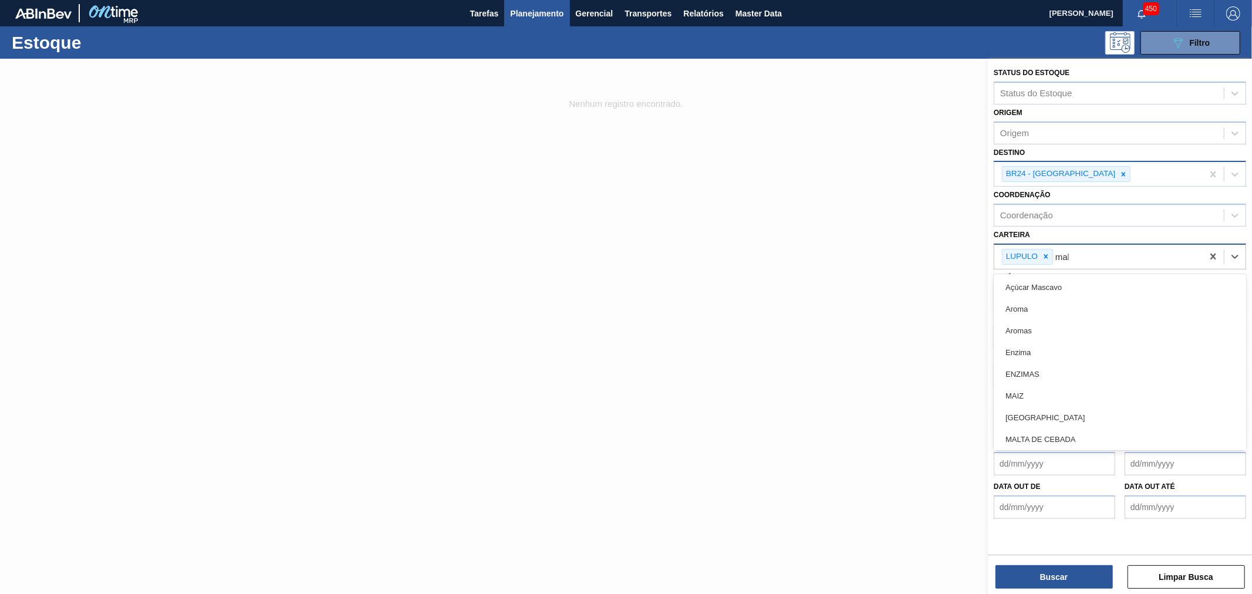
type input "malte"
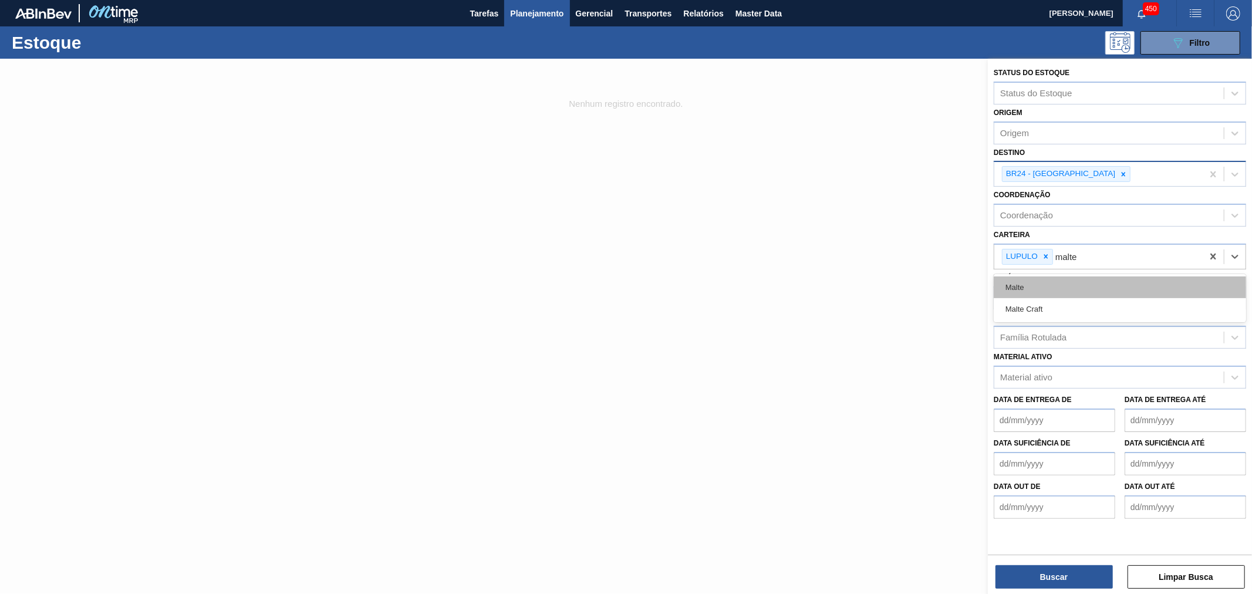
click at [1091, 282] on div "Malte" at bounding box center [1120, 288] width 252 height 22
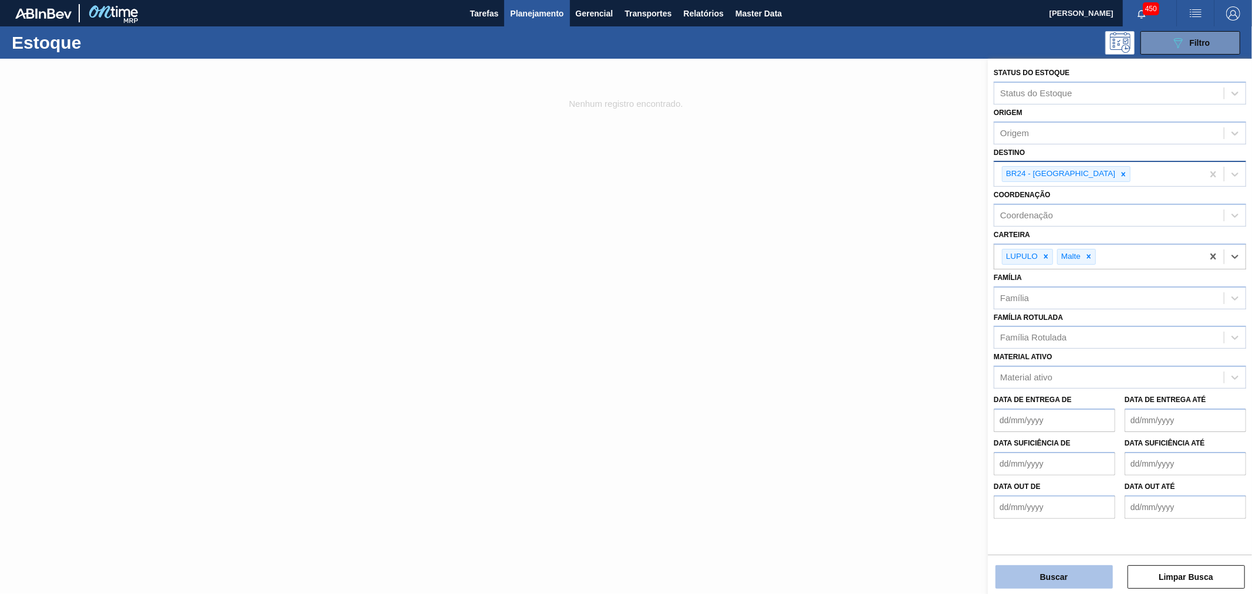
click at [1052, 575] on button "Buscar" at bounding box center [1054, 576] width 117 height 23
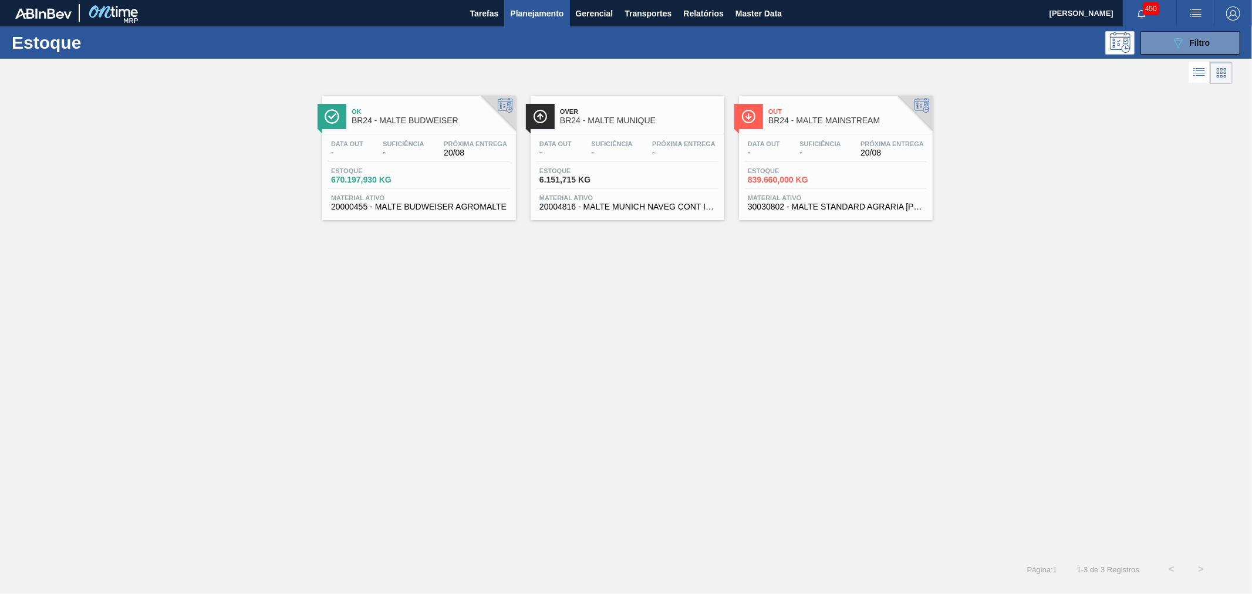
click at [829, 120] on span "BR24 - MALTE MAINSTREAM" at bounding box center [848, 120] width 159 height 9
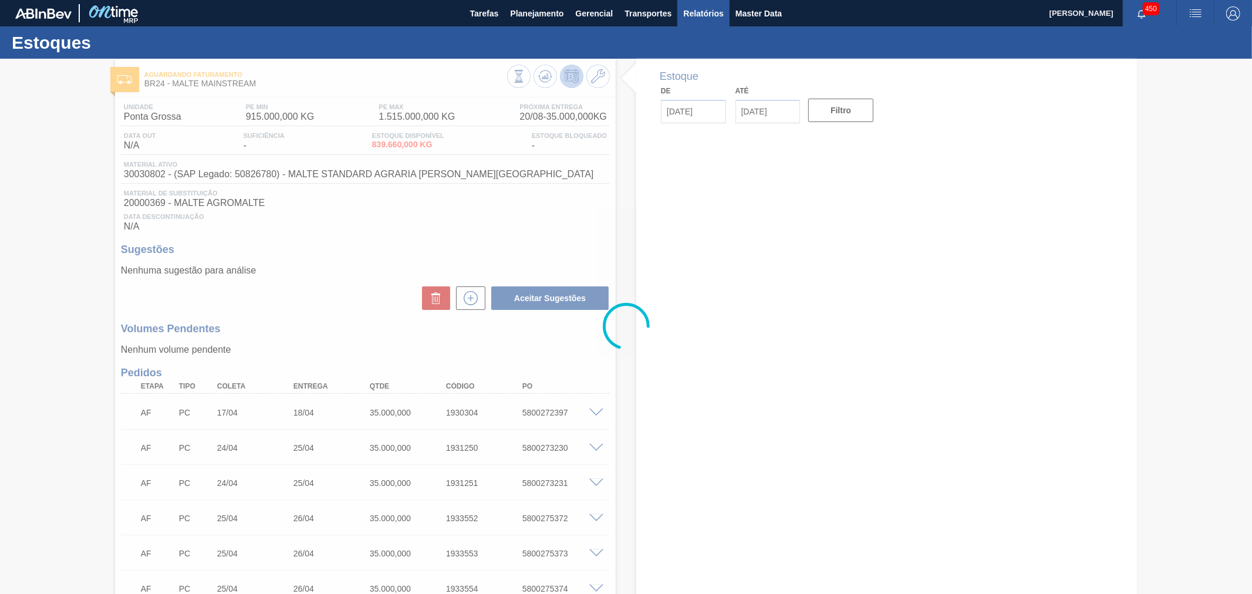
type input "[DATE]"
